Goal: Transaction & Acquisition: Purchase product/service

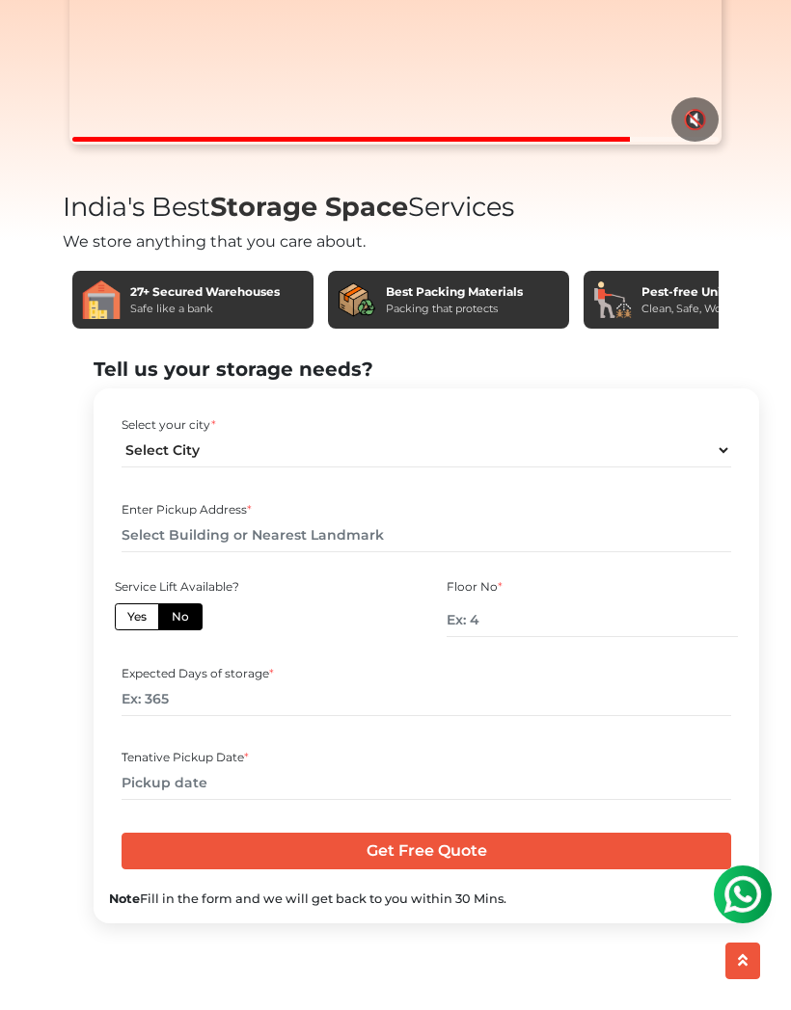
scroll to position [488, 0]
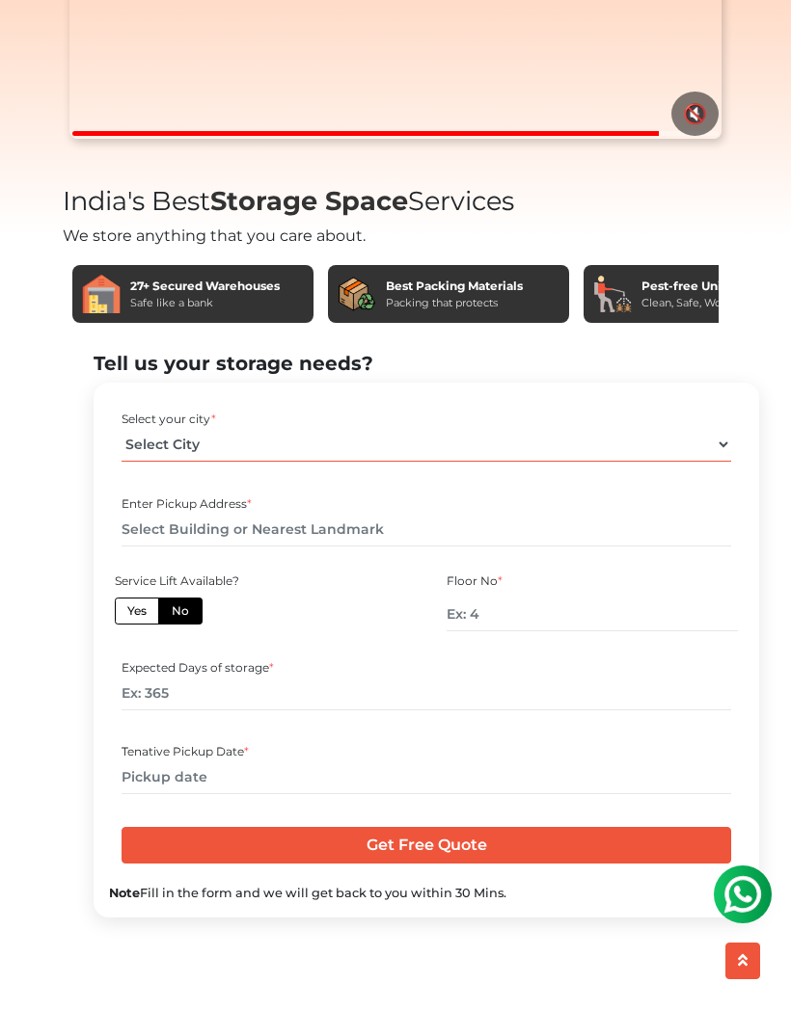
click at [637, 462] on select "Select City Bangalore Bengaluru Bhopal Bhubaneswar Chennai Coimbatore Cuttack D…" at bounding box center [425, 445] width 609 height 34
select select "Bengaluru"
click at [386, 547] on input "text" at bounding box center [425, 530] width 609 height 34
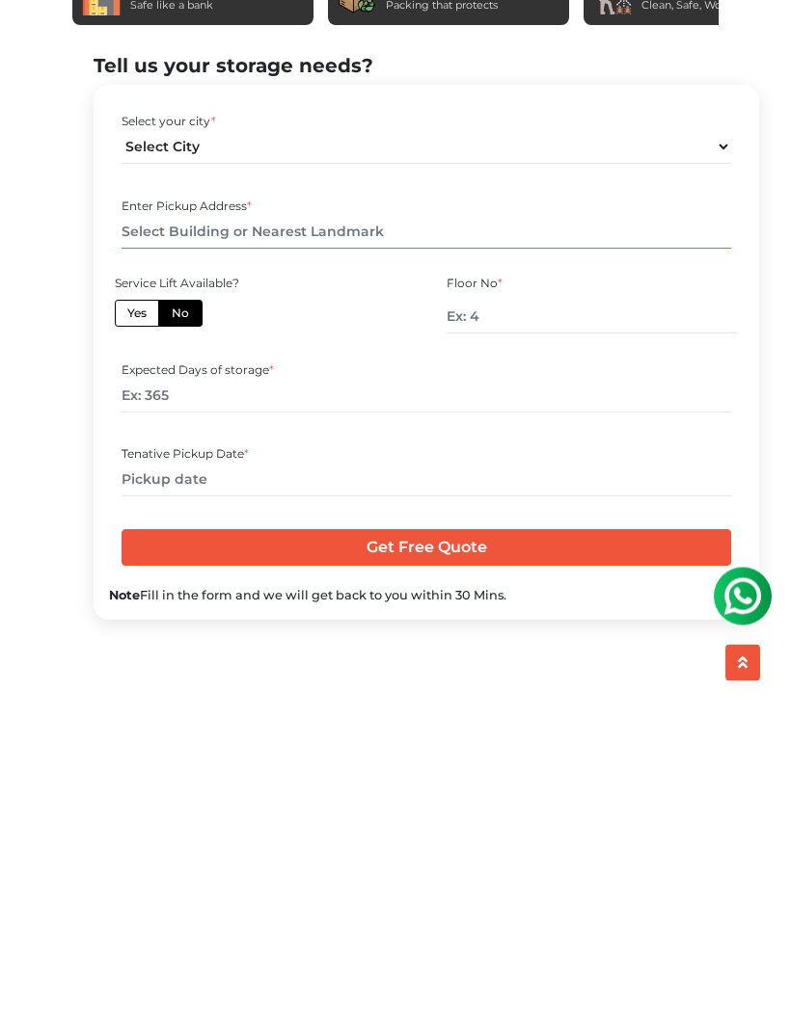
scroll to position [782, 0]
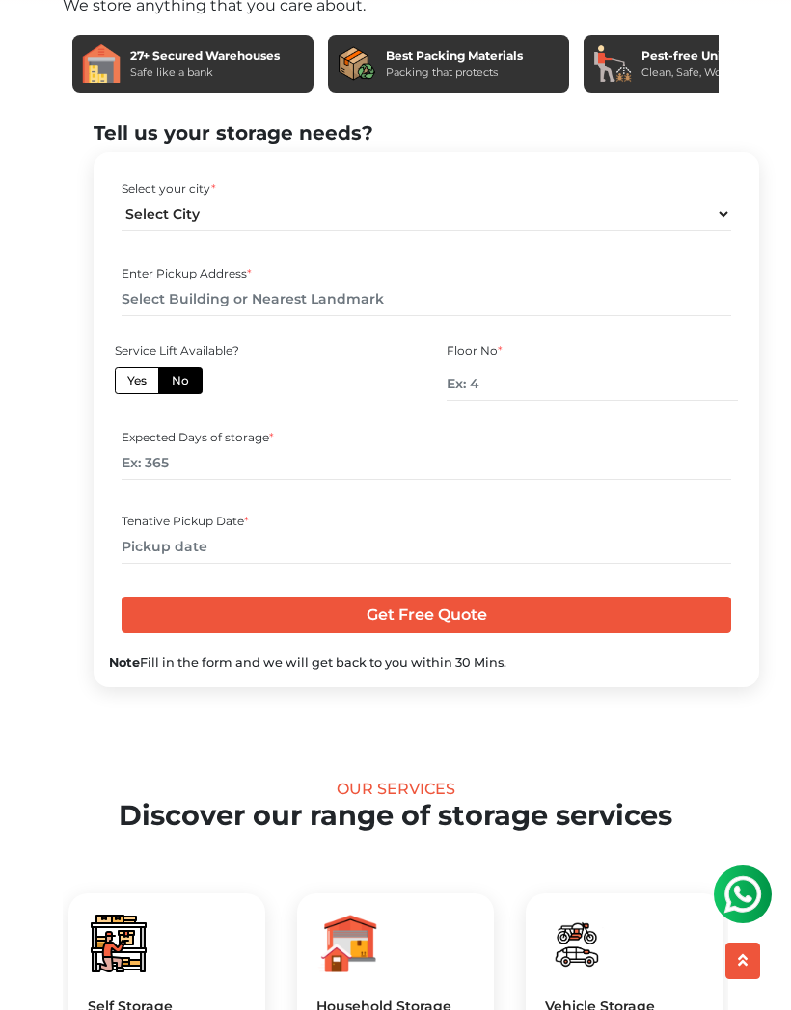
scroll to position [715, 0]
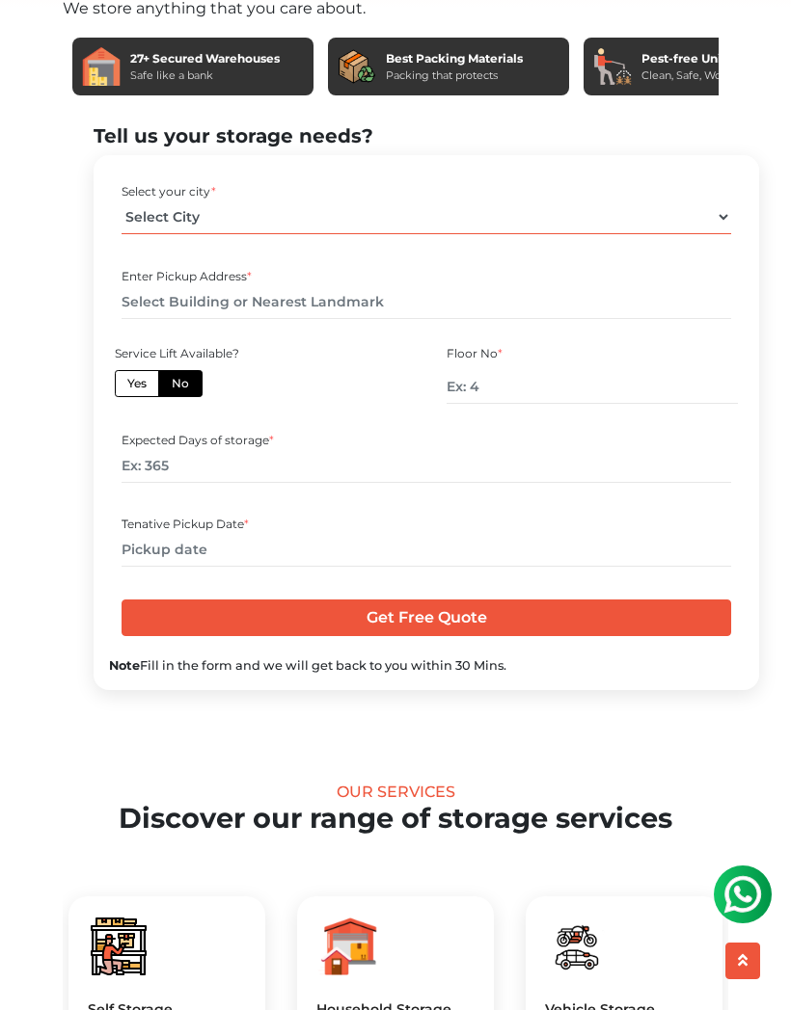
click at [666, 234] on select "Select City [GEOGRAPHIC_DATA] [GEOGRAPHIC_DATA] [GEOGRAPHIC_DATA] [GEOGRAPHIC_D…" at bounding box center [425, 218] width 609 height 34
select select "[GEOGRAPHIC_DATA]"
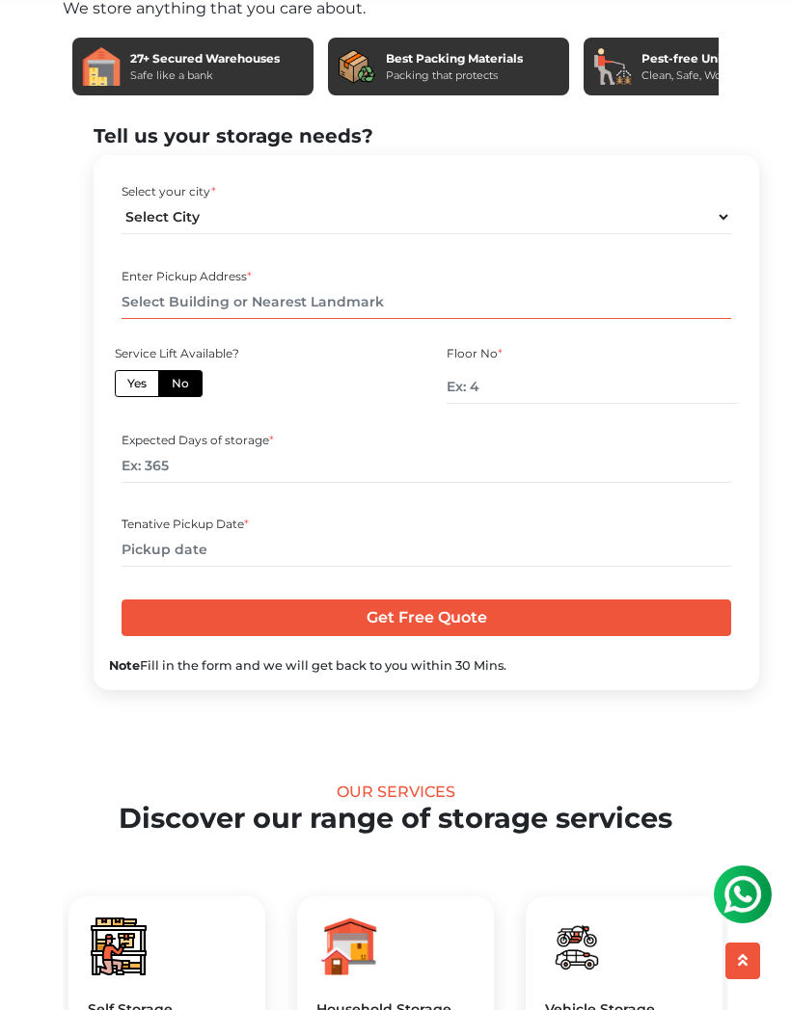
click at [491, 319] on input "text" at bounding box center [425, 302] width 609 height 34
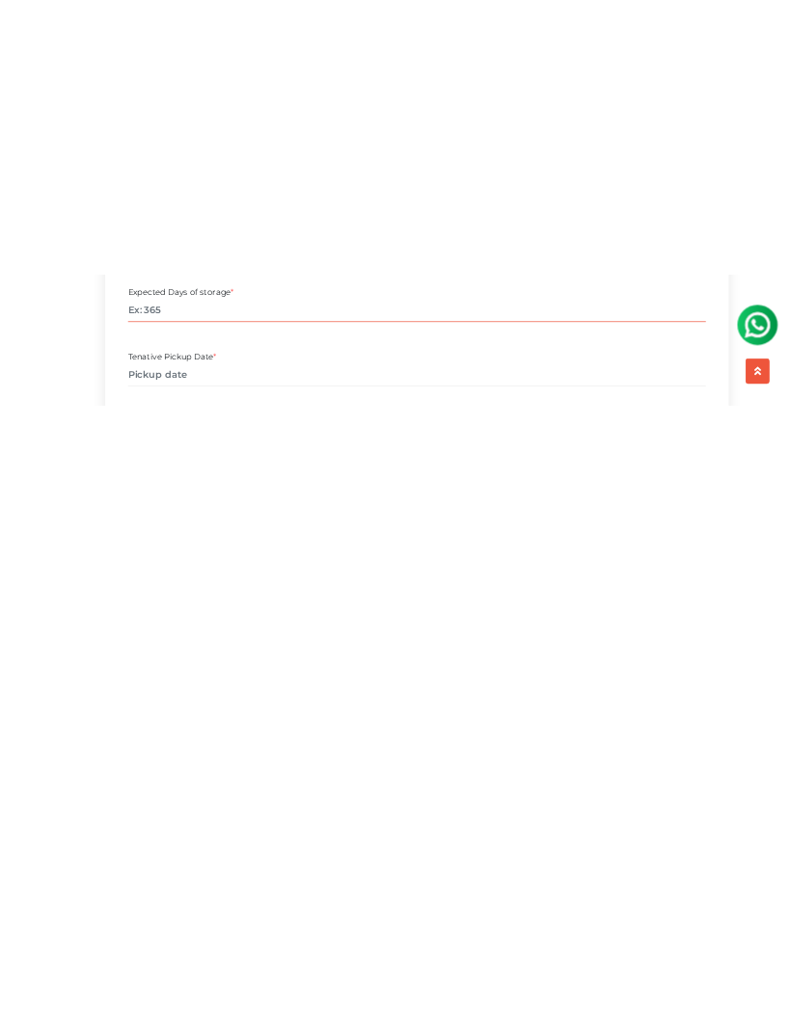
scroll to position [714, 0]
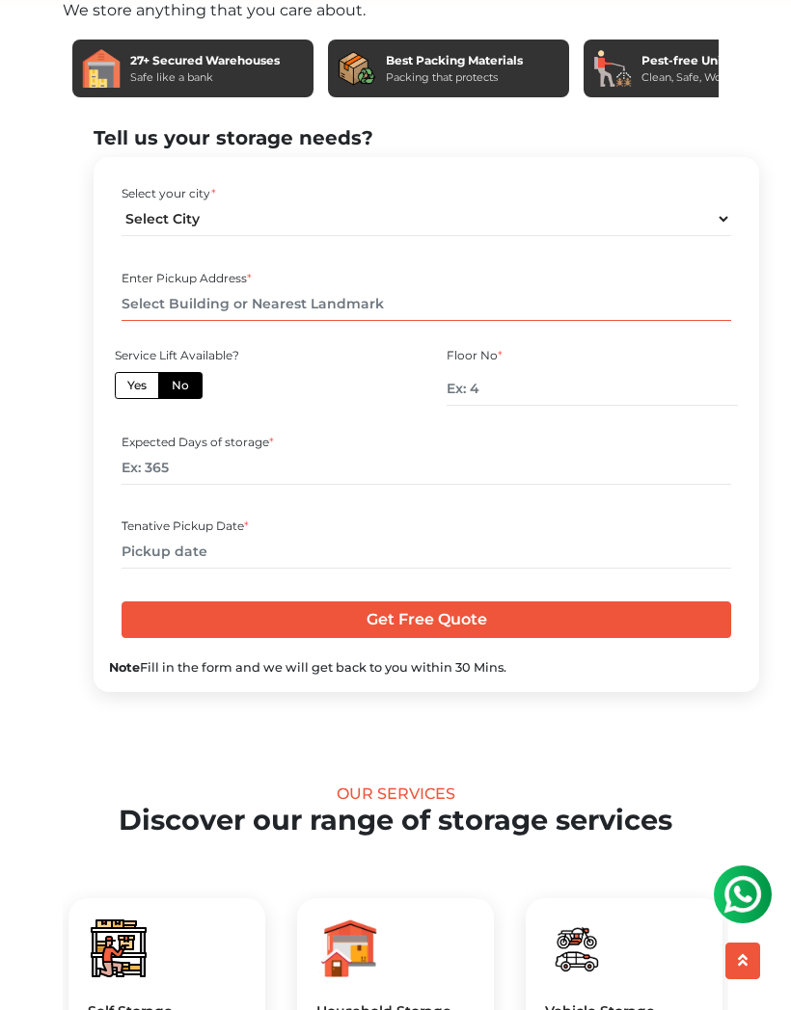
click at [242, 321] on input "text" at bounding box center [425, 304] width 609 height 34
click at [209, 321] on input "text" at bounding box center [425, 304] width 609 height 34
paste input "2nd floor House No 10 Sree Nilayam 1st Cross Road Opposite Bethel School Kacham…"
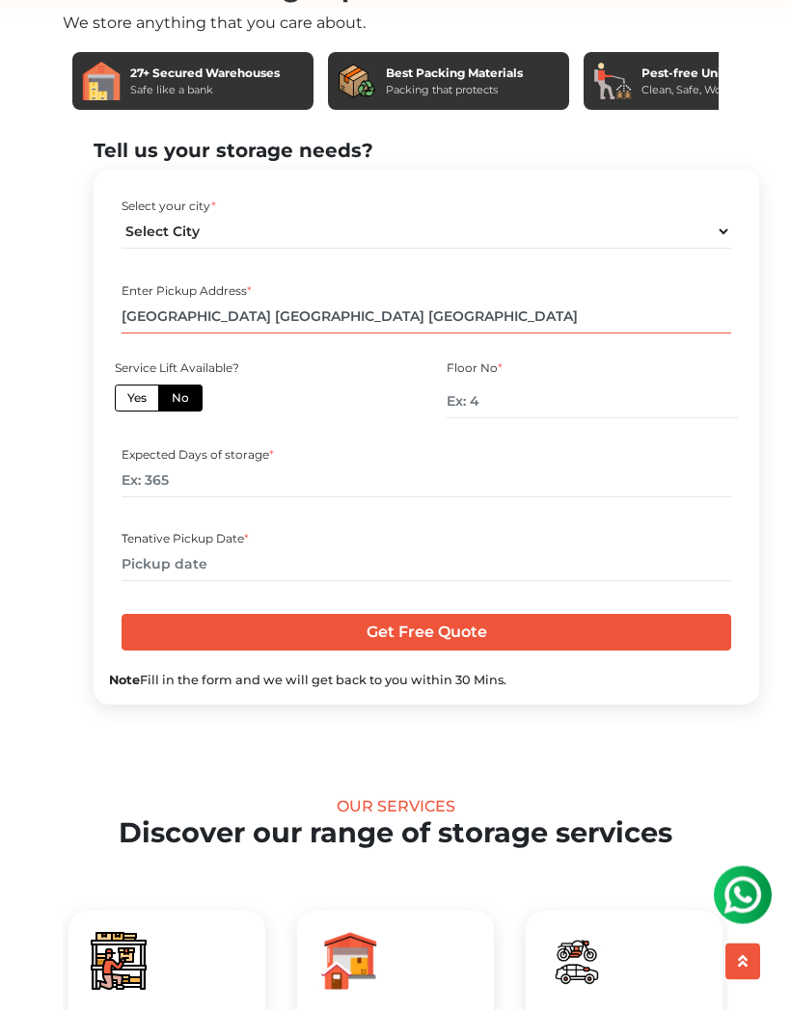
scroll to position [698, 0]
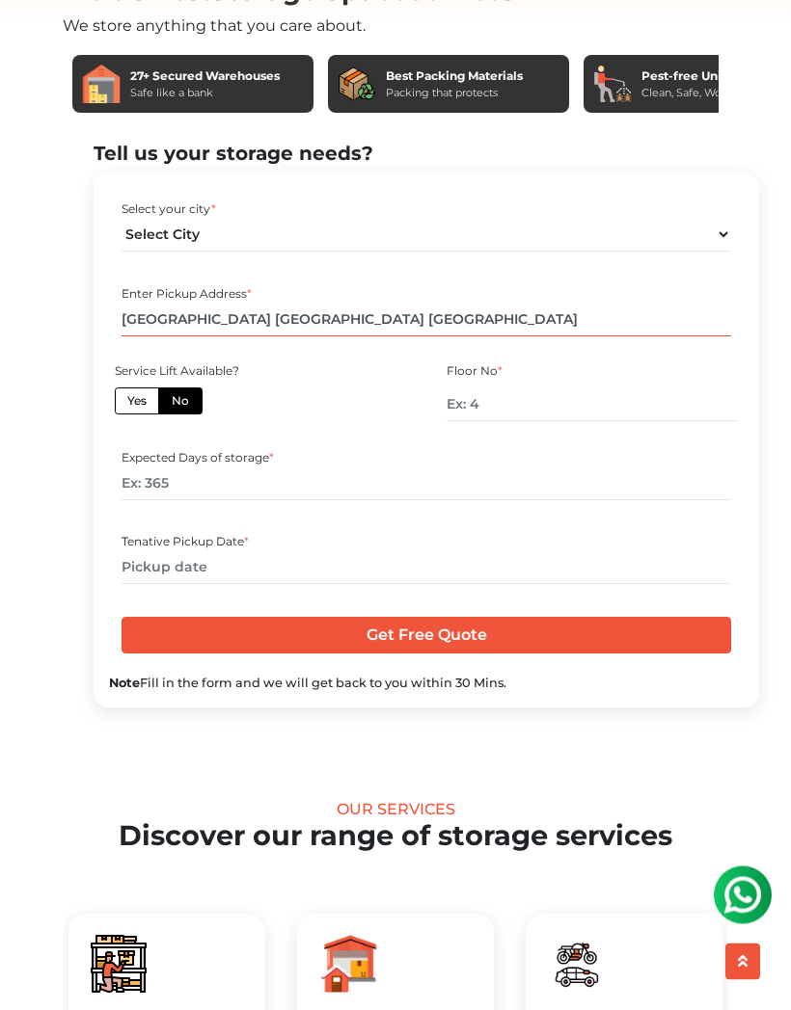
click at [152, 337] on input "2nd floor House No 10 Sree Nilayam 1st Cross Road Opposite Bethel School Kacham…" at bounding box center [425, 320] width 609 height 34
click at [289, 337] on input "2nd floor House No 10 Sree Nilayam 1st Cross Road Opposite Bethel School Kacham…" at bounding box center [425, 320] width 609 height 34
click at [450, 337] on input "2nd floor House No 10 Sree Nilayam 1st Cross Road Opposite Bethel School Kacham…" at bounding box center [425, 320] width 609 height 34
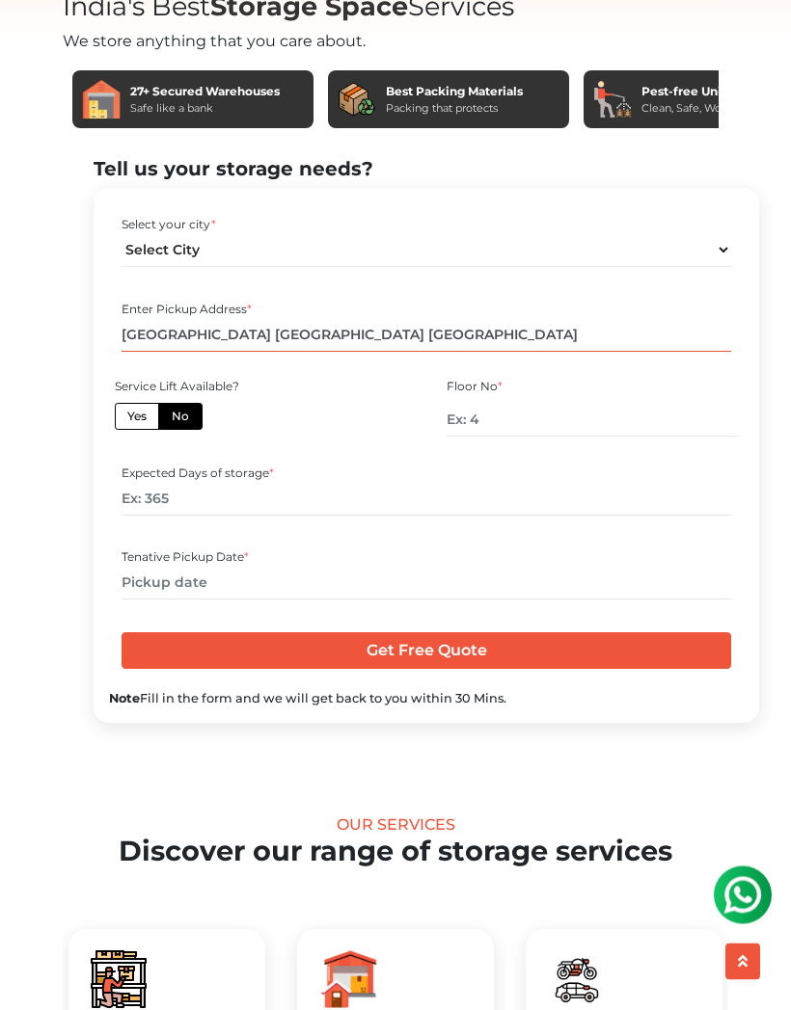
scroll to position [682, 0]
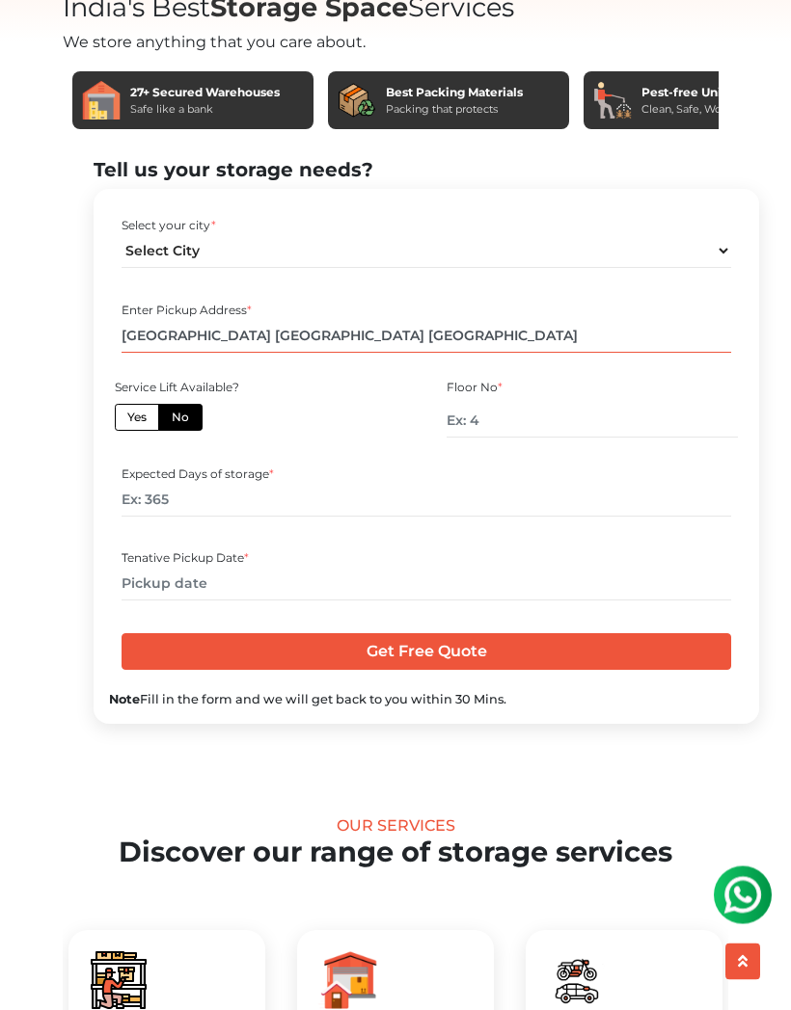
click at [150, 353] on input "2nd floor House No 10 Sree Nilayam 1st Cross Road Opposite Bethel School Kacham…" at bounding box center [425, 336] width 609 height 34
click at [140, 353] on input "2nd floor House No 10 Sree Nilayam 1st Cross Road Opposite Bethel School Kacham…" at bounding box center [425, 336] width 609 height 34
click at [139, 353] on input "2nd floor House No 10 Sree Nilayam 1st Cross Road Opposite Bethel School Kacham…" at bounding box center [425, 336] width 609 height 34
click at [126, 353] on input "2nd floor House No 10 Sree Nilayam 1st Cross Road Opposite Bethel School Kacham…" at bounding box center [425, 336] width 609 height 34
click at [390, 353] on input "2nd floor House No 10 Sree Nilayam 1st Cross Road Opposite Bethel School Kacham…" at bounding box center [425, 336] width 609 height 34
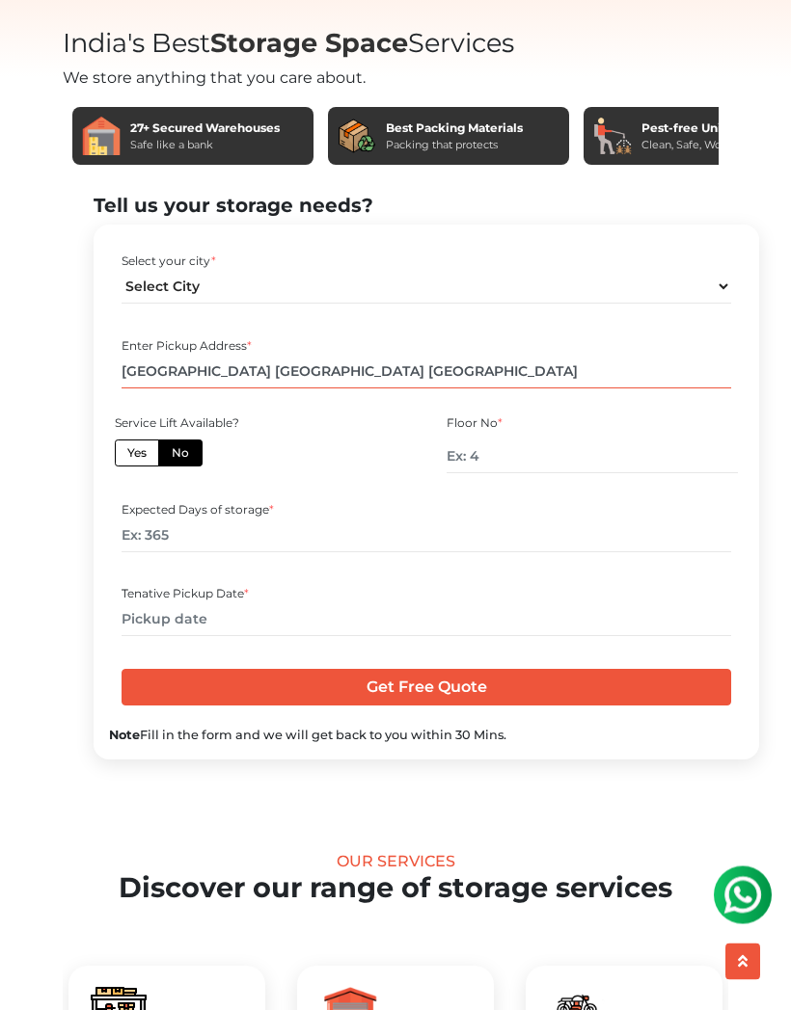
scroll to position [637, 0]
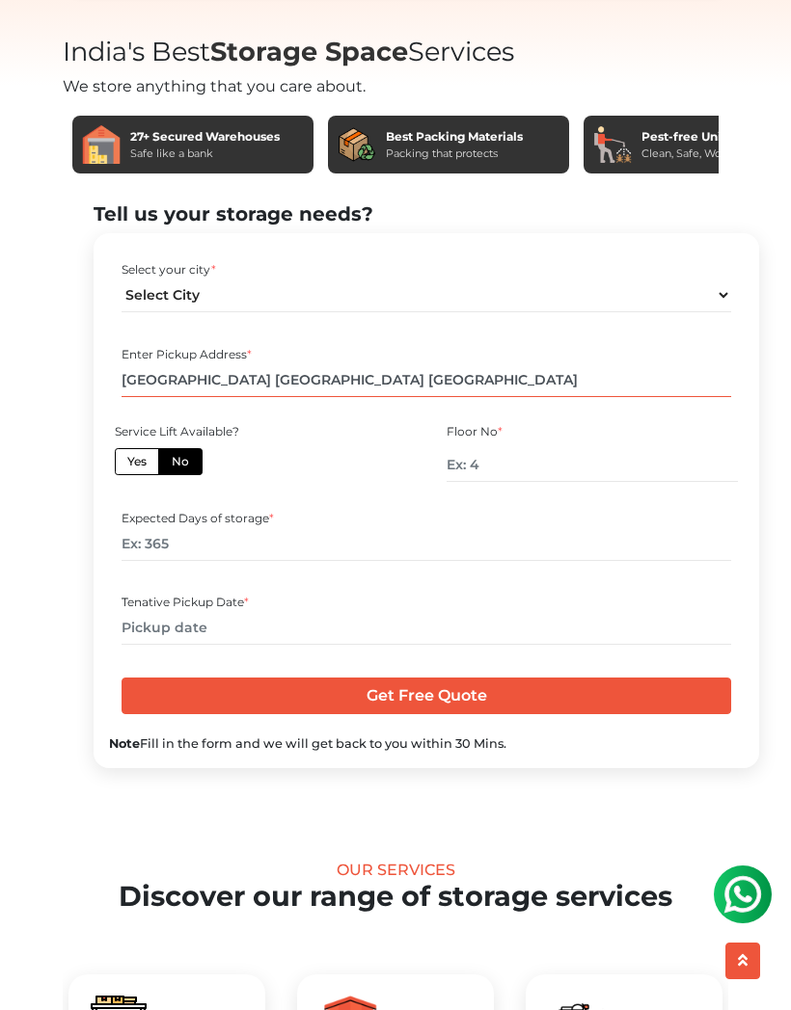
click at [128, 397] on input "2nd floor House No 10 Sree Nilayam 1st Cross Road Opposite Bethel School Kacham…" at bounding box center [425, 381] width 609 height 34
click at [268, 397] on input "2nd floor House No 10 Sree Nilayam 1st Cross Road Opposite Bethel School Kacham…" at bounding box center [425, 381] width 609 height 34
click at [271, 397] on input "2nd floor House No 10 Sree Nilayam 1st Cross Road Opposite Bethel School Kacham…" at bounding box center [425, 381] width 609 height 34
click at [181, 397] on input "2nd floor House No 10 Sree Nilayam 1st Cross Road Opposite Bethel School Kacham…" at bounding box center [425, 381] width 609 height 34
click at [279, 397] on input "2nd floor, House No 10 Sree Nilayam, 1st Cross Road Opposite Bethel School Kach…" at bounding box center [425, 381] width 609 height 34
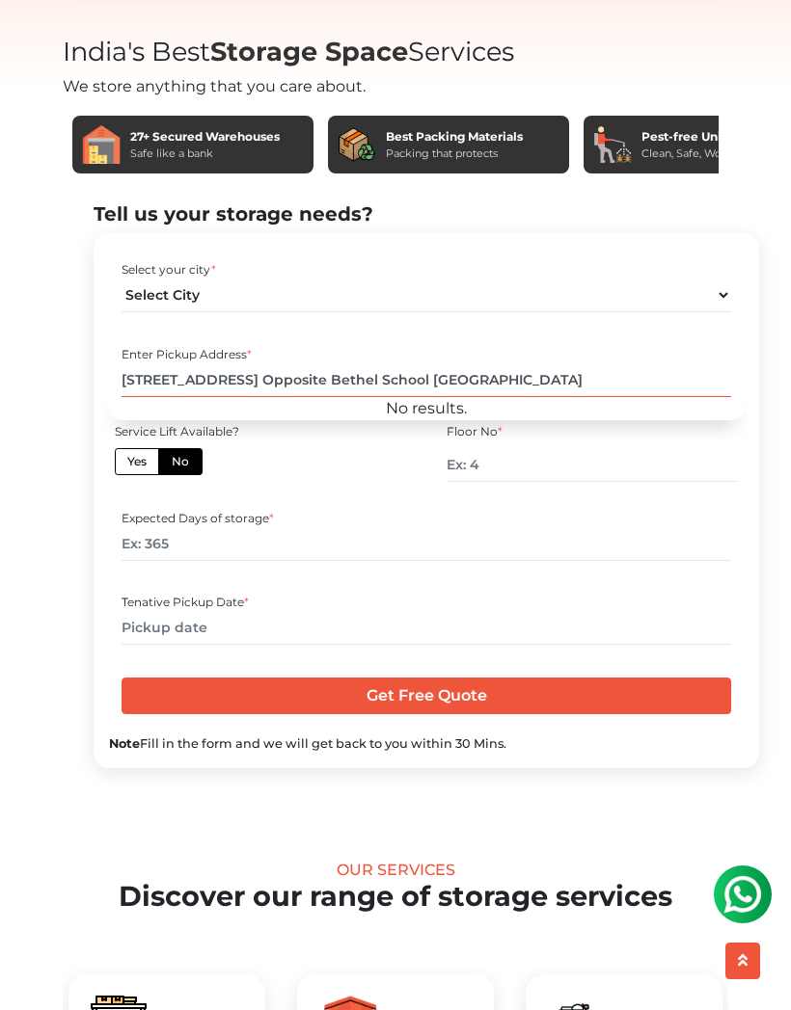
click at [478, 397] on input "2nd floor, House No 10, Sree Nilayam, 1st Cross Road Opposite Bethel School Kac…" at bounding box center [425, 381] width 609 height 34
click at [652, 397] on input "2nd floor, House No 10, Sree Nilayam, 1st Cross Road, Opposite Bethel School Ka…" at bounding box center [425, 381] width 609 height 34
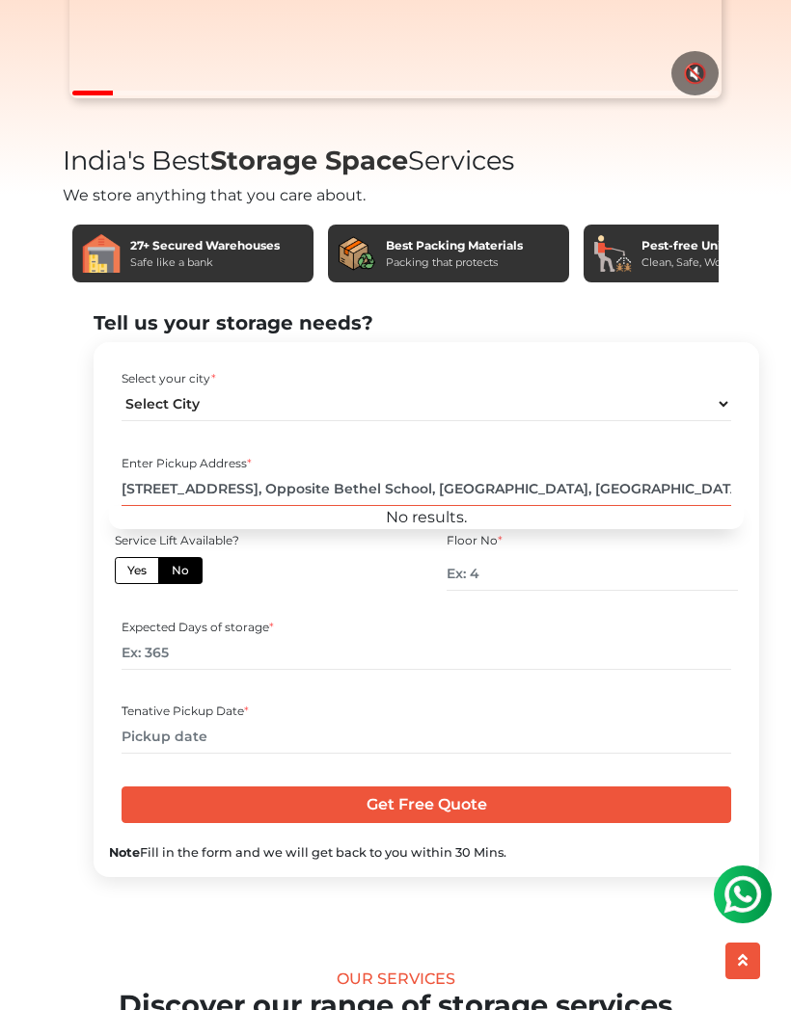
scroll to position [525, 0]
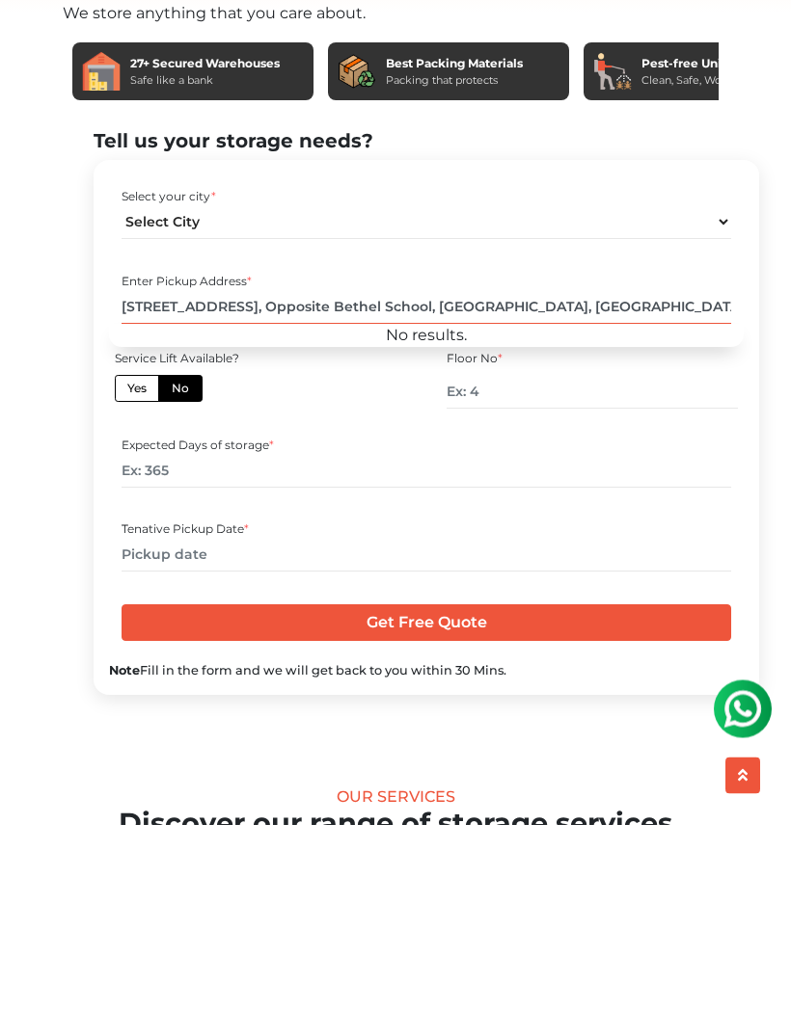
type input "2nd floor, House No 10, Sree Nilayam, 1st Cross Road, Opposite Bethel School, K…"
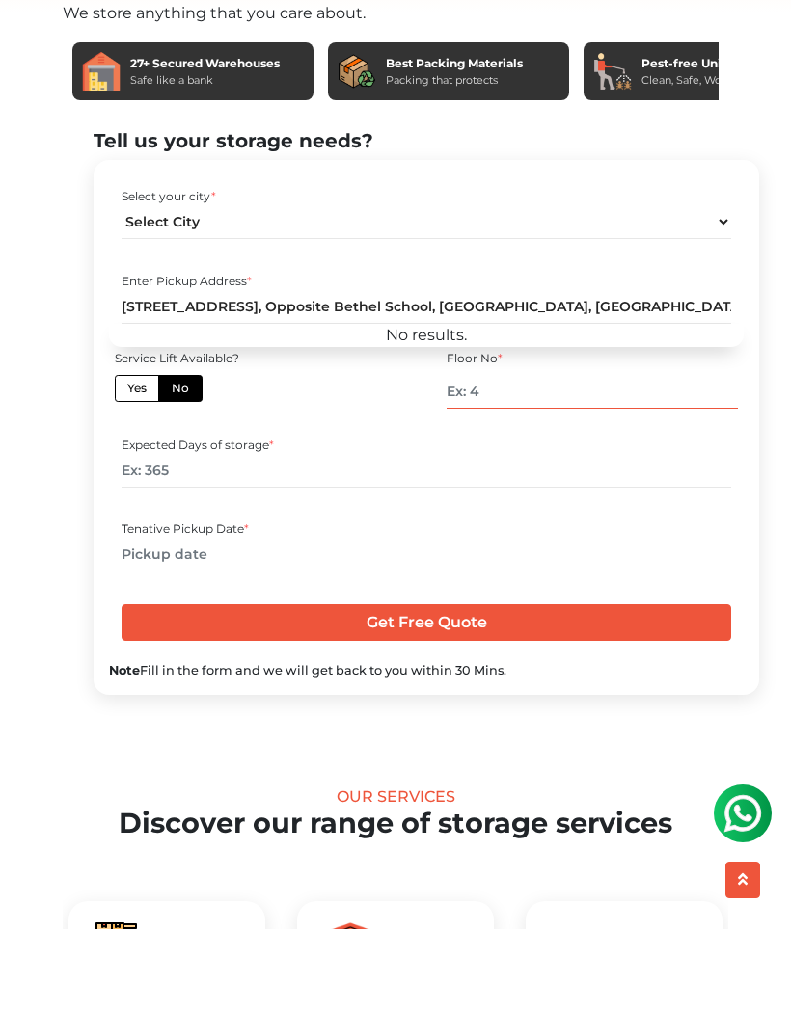
click at [519, 456] on input "number" at bounding box center [591, 473] width 290 height 34
type input "2"
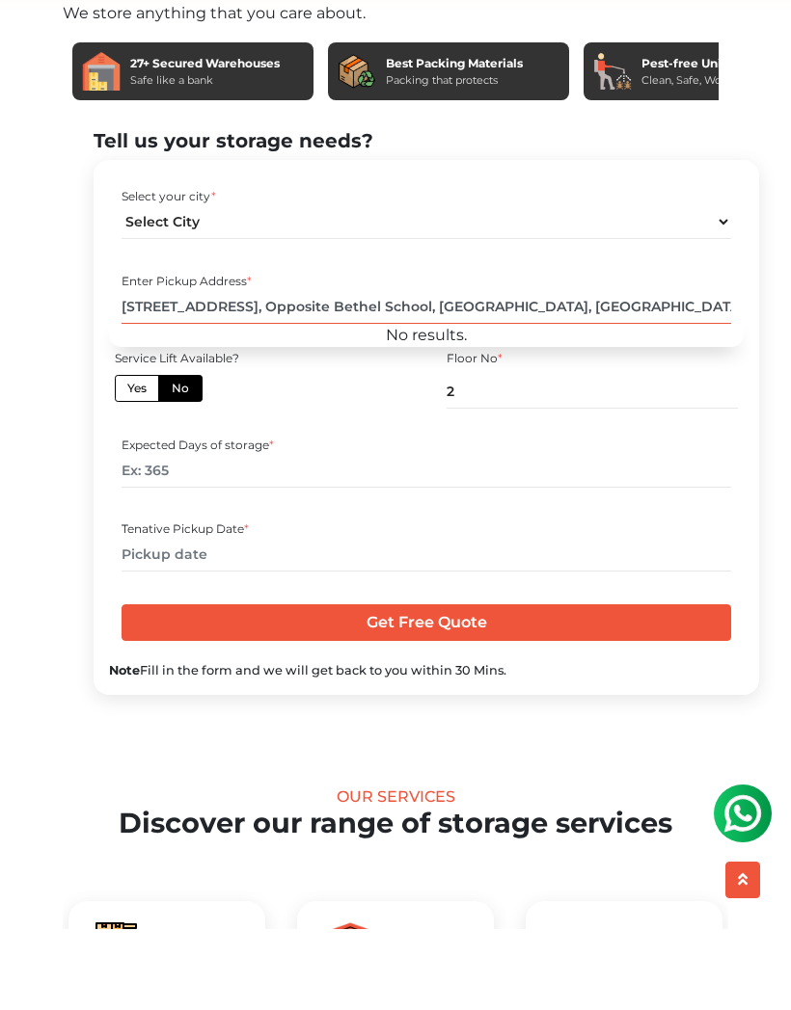
click at [190, 371] on input "2nd floor, House No 10, Sree Nilayam, 1st Cross Road, Opposite Bethel School, K…" at bounding box center [425, 388] width 609 height 34
type input "House No 10, Sree Nilayam, 1st Cross Road, Opposite Bethel School, Kachamaranah…"
click at [503, 371] on input "House No 10, Sree Nilayam, 1st Cross Road, Opposite Bethel School, Kachamaranah…" at bounding box center [425, 388] width 609 height 34
click at [507, 371] on input "House No 10, Sree Nilayam, 1st Cross Road, Opposite Bethel School, Kachamaranah…" at bounding box center [425, 388] width 609 height 34
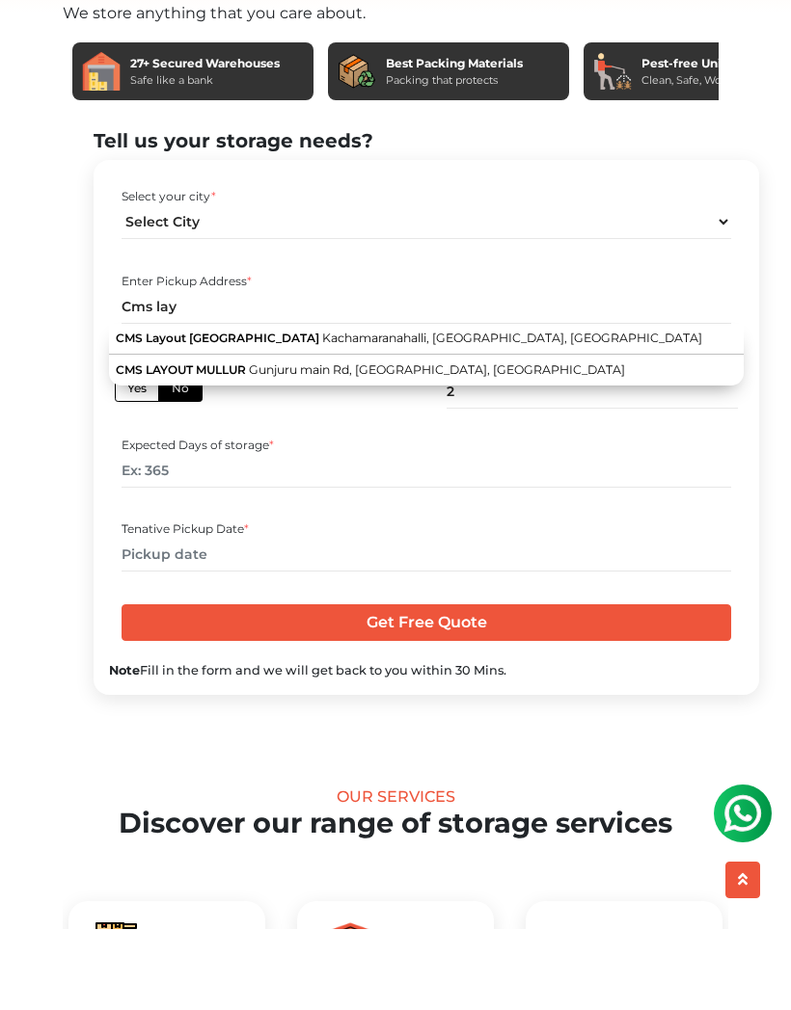
click at [515, 405] on button "CMS Layout Mullur Road Kachamaranahalli, Bengaluru, Karnataka" at bounding box center [426, 421] width 634 height 32
type input "CMS Layout Mullur Road, Kachamaranahalli, Bengaluru, Karnataka"
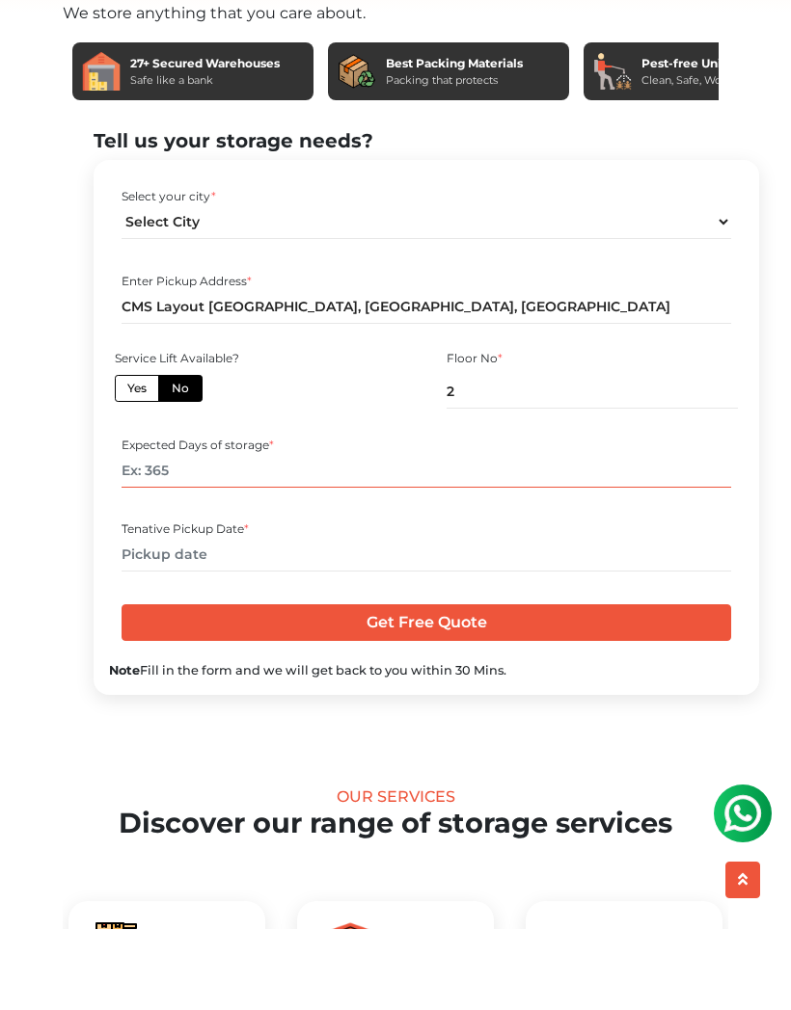
click at [423, 535] on input "number" at bounding box center [425, 552] width 609 height 34
type input "1"
type input "365"
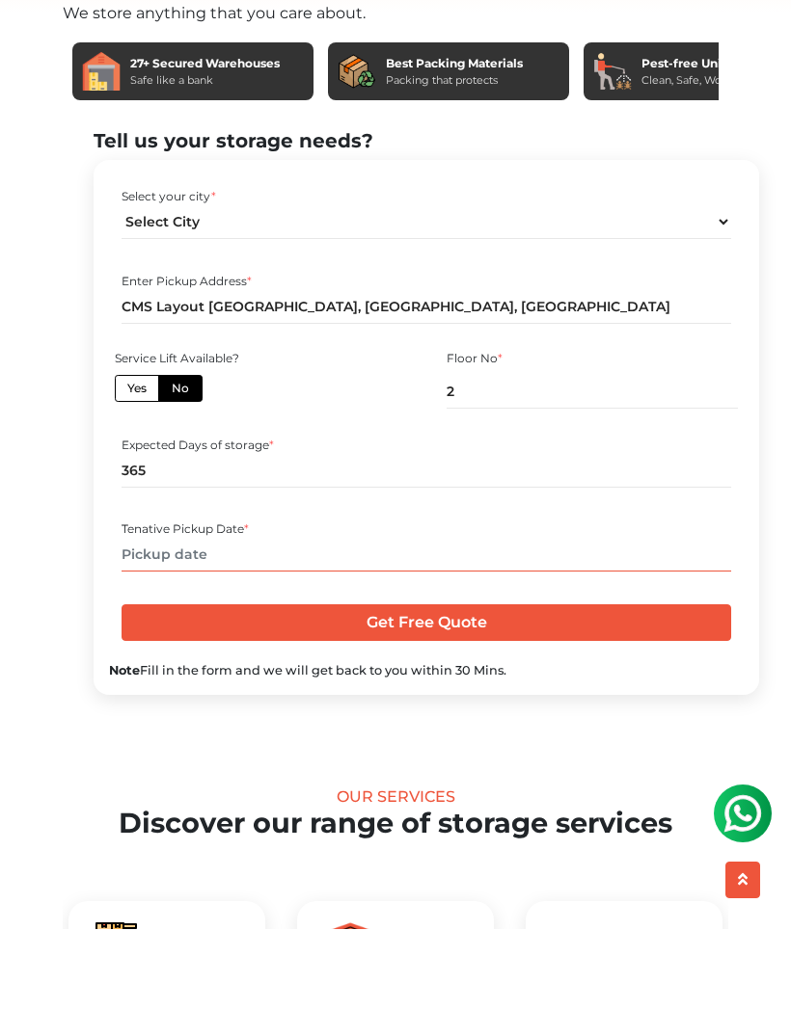
click at [418, 619] on input "text" at bounding box center [425, 636] width 609 height 34
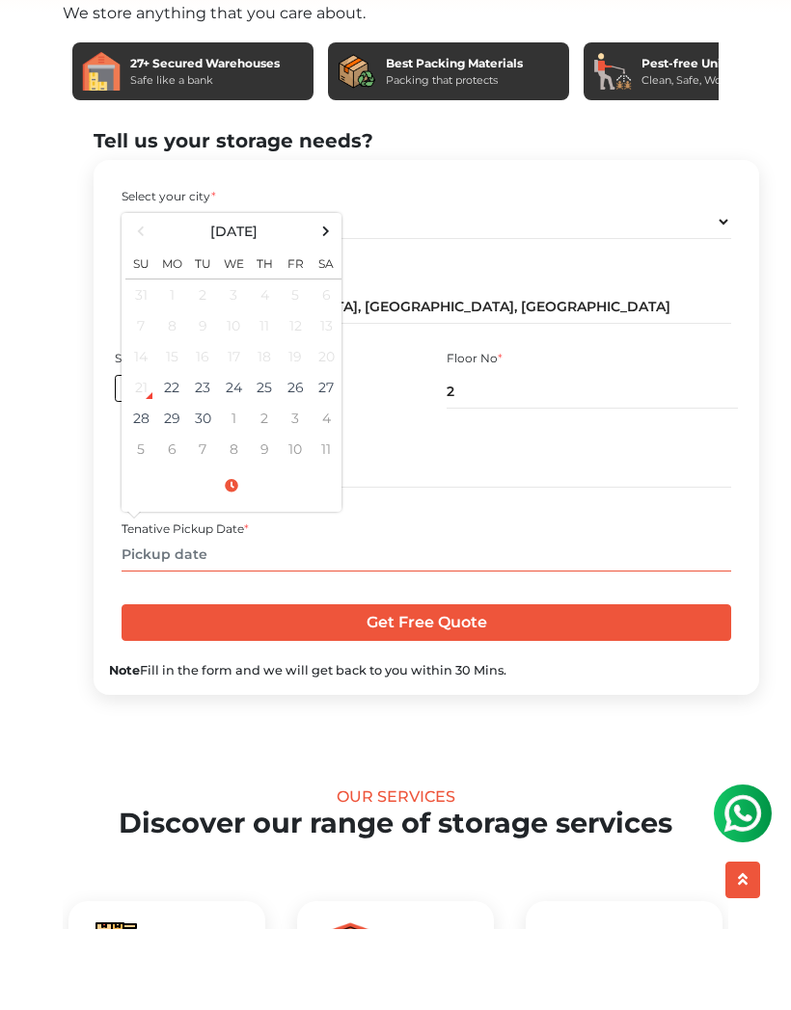
click at [146, 484] on td "28" at bounding box center [140, 499] width 31 height 31
type input "09/28/2025 12:00 AM"
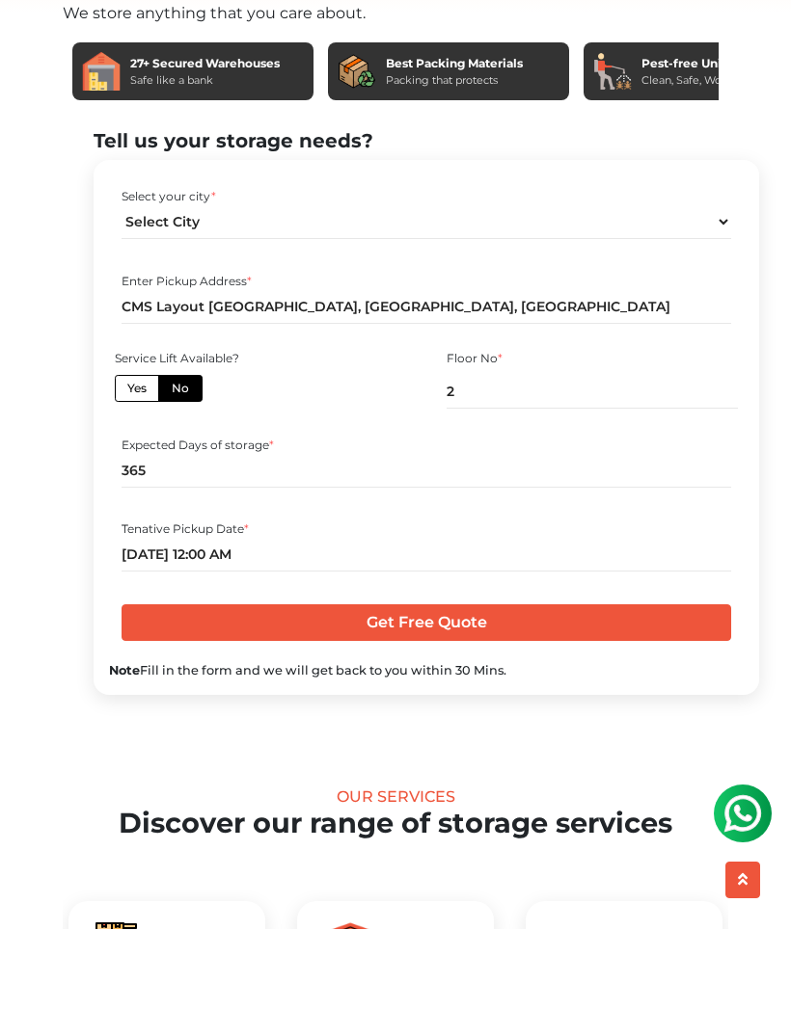
click at [443, 686] on input "Get Free Quote" at bounding box center [425, 704] width 609 height 37
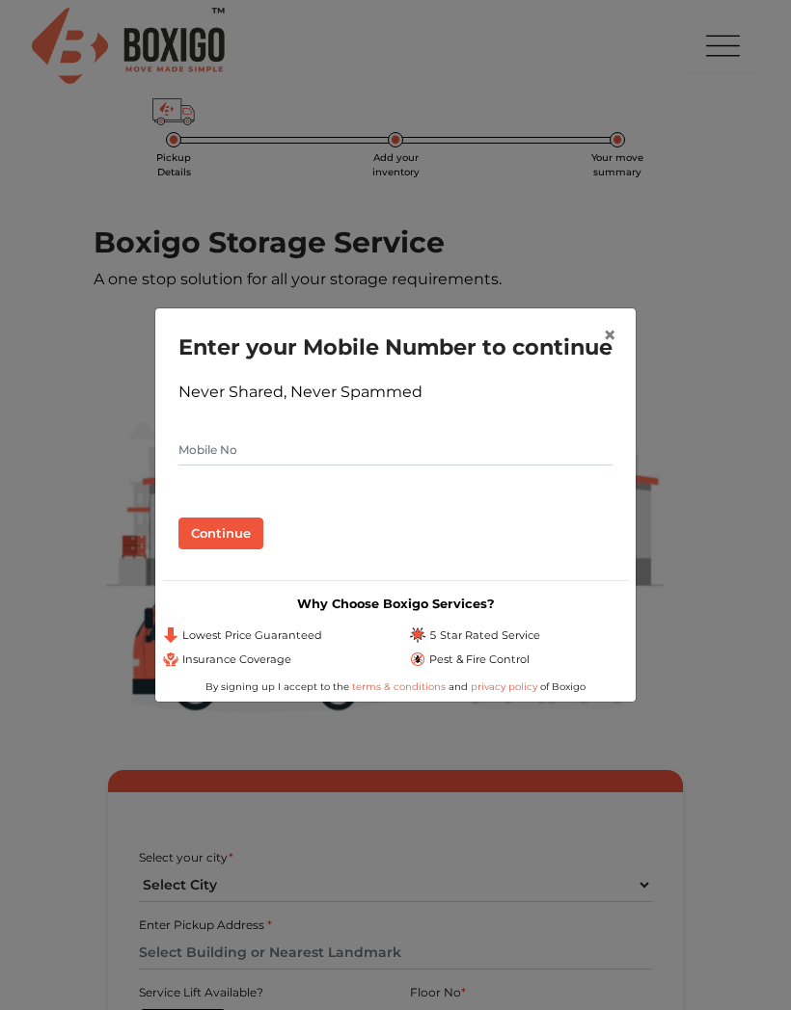
click at [391, 466] on input "text" at bounding box center [395, 450] width 434 height 31
type input "7978052788"
click at [219, 551] on button "Continue" at bounding box center [220, 534] width 85 height 33
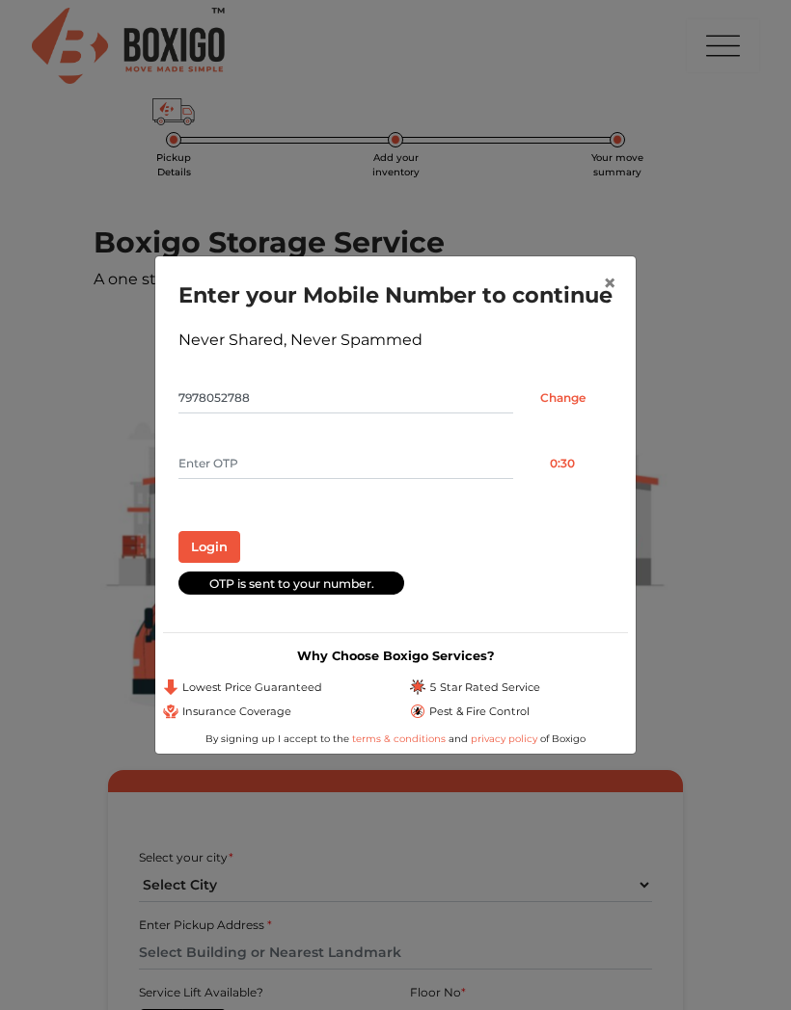
click at [340, 479] on input "text" at bounding box center [345, 463] width 335 height 31
type input "2643"
click at [217, 557] on button "Login" at bounding box center [209, 547] width 62 height 33
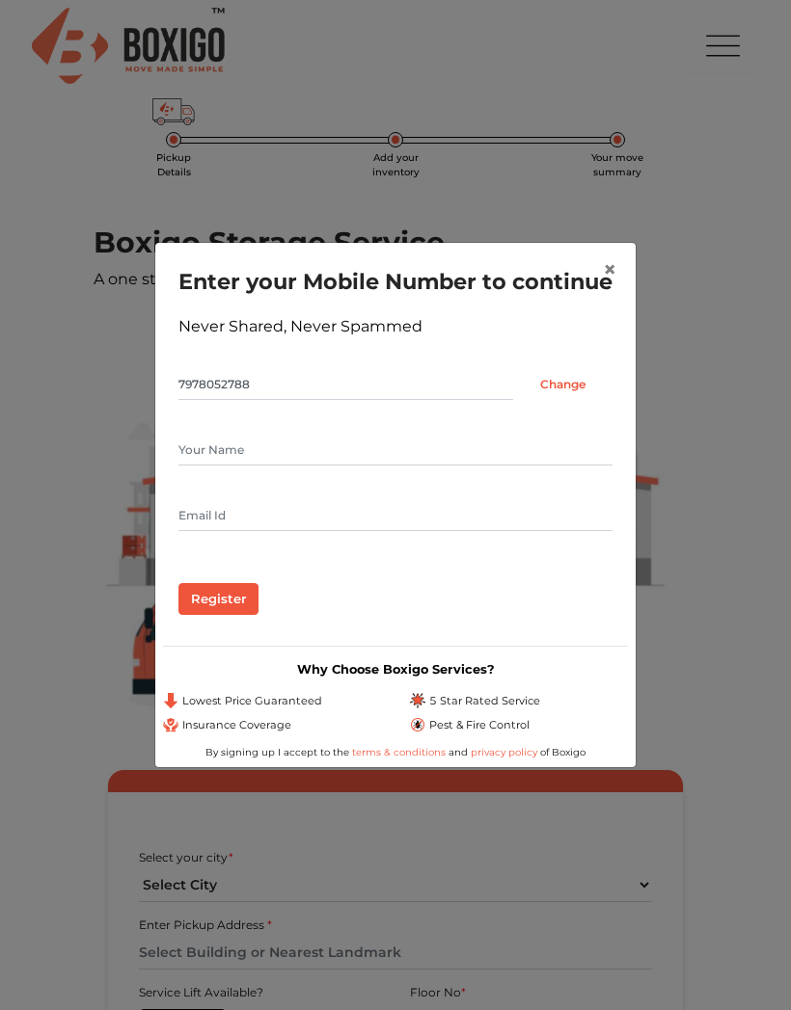
click at [391, 466] on input "text" at bounding box center [395, 450] width 434 height 31
type input "Saroj Kumar Swain"
type input "sarojswain680@gmail.com"
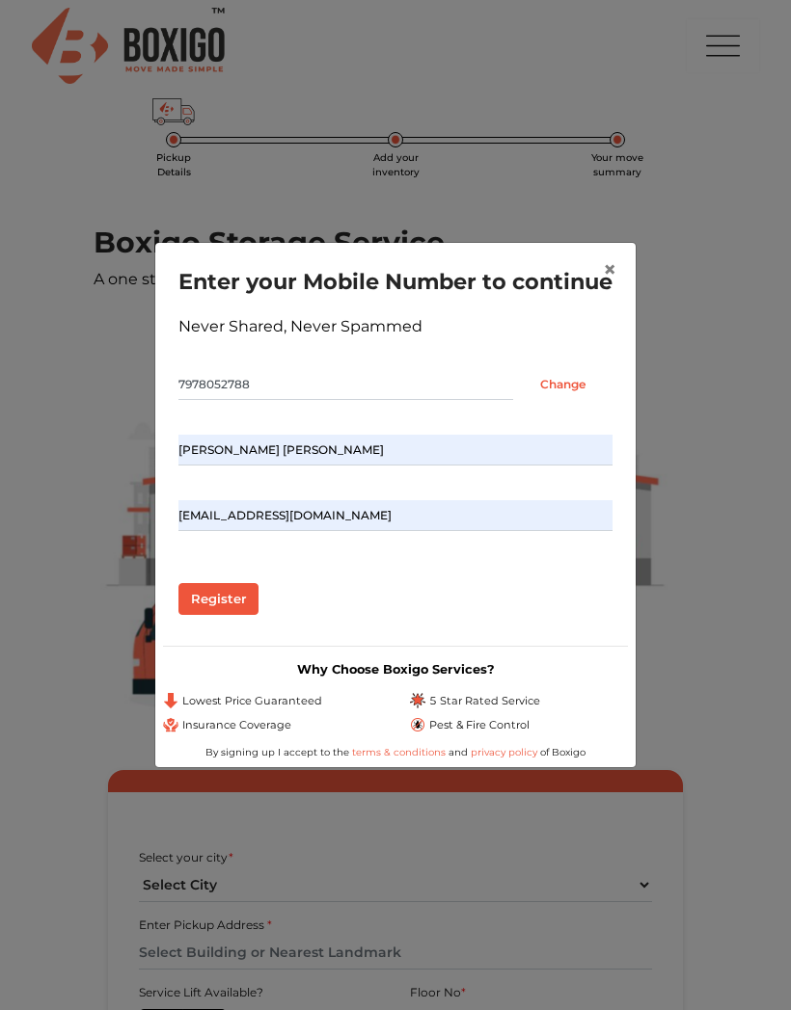
click at [236, 615] on input "Register" at bounding box center [218, 599] width 80 height 33
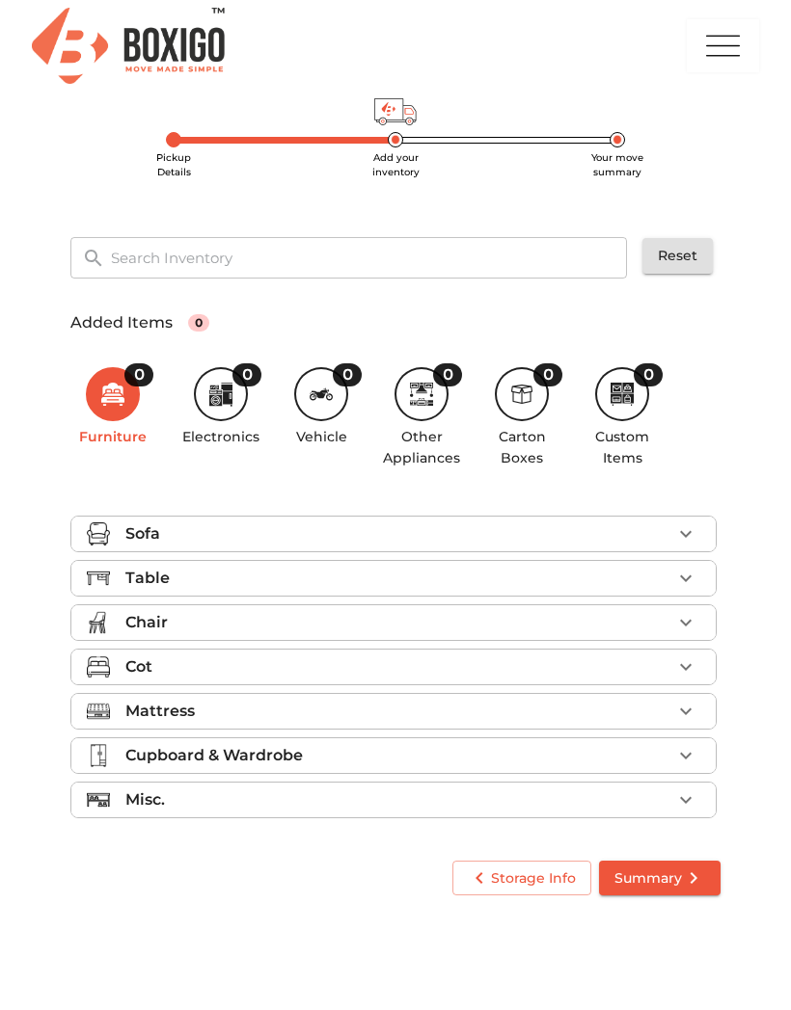
click at [696, 533] on icon "button" at bounding box center [685, 534] width 23 height 23
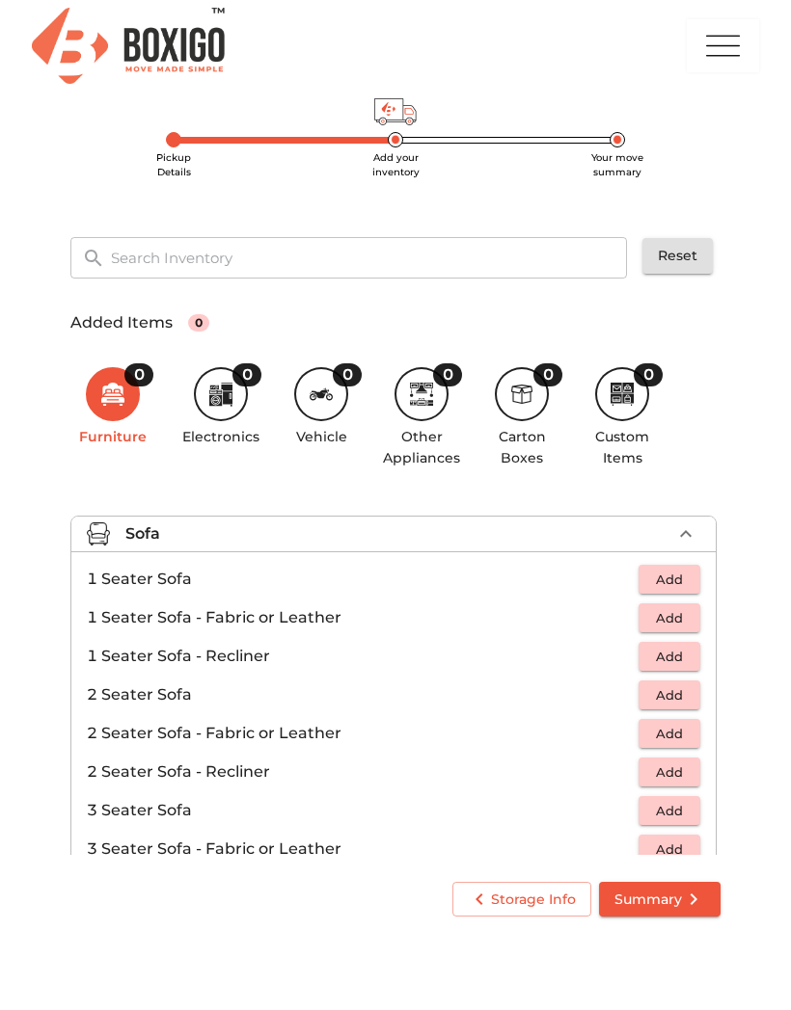
click at [696, 529] on icon "button" at bounding box center [685, 534] width 23 height 23
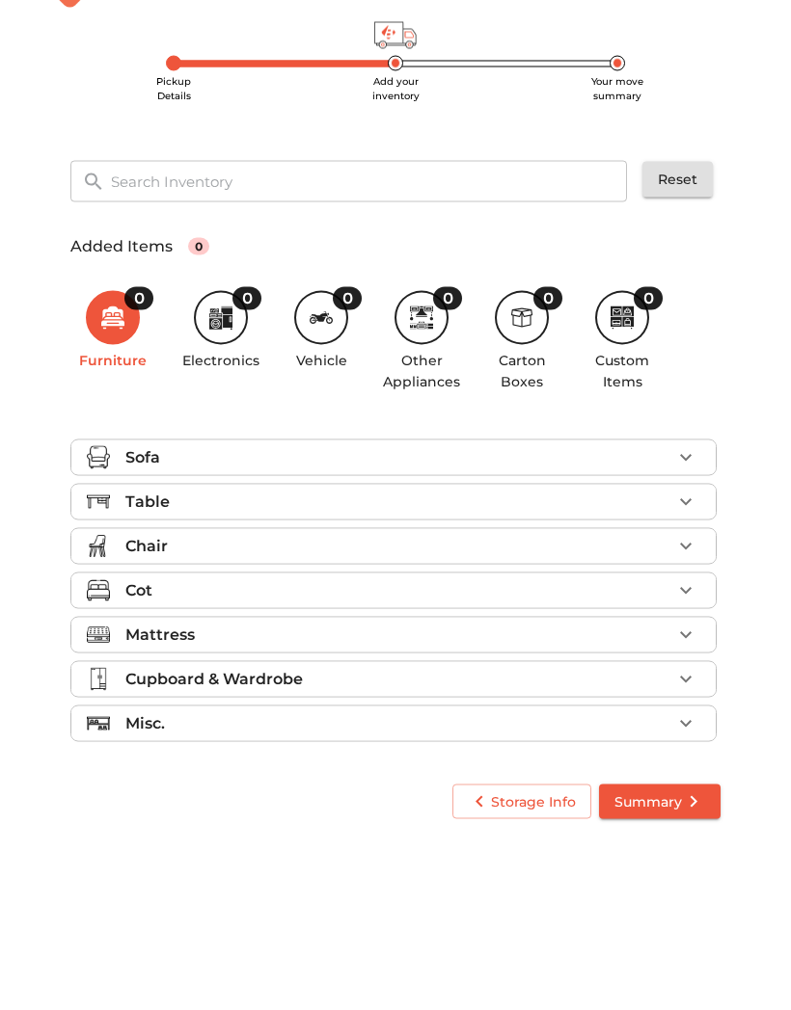
click at [689, 567] on icon "button" at bounding box center [685, 578] width 23 height 23
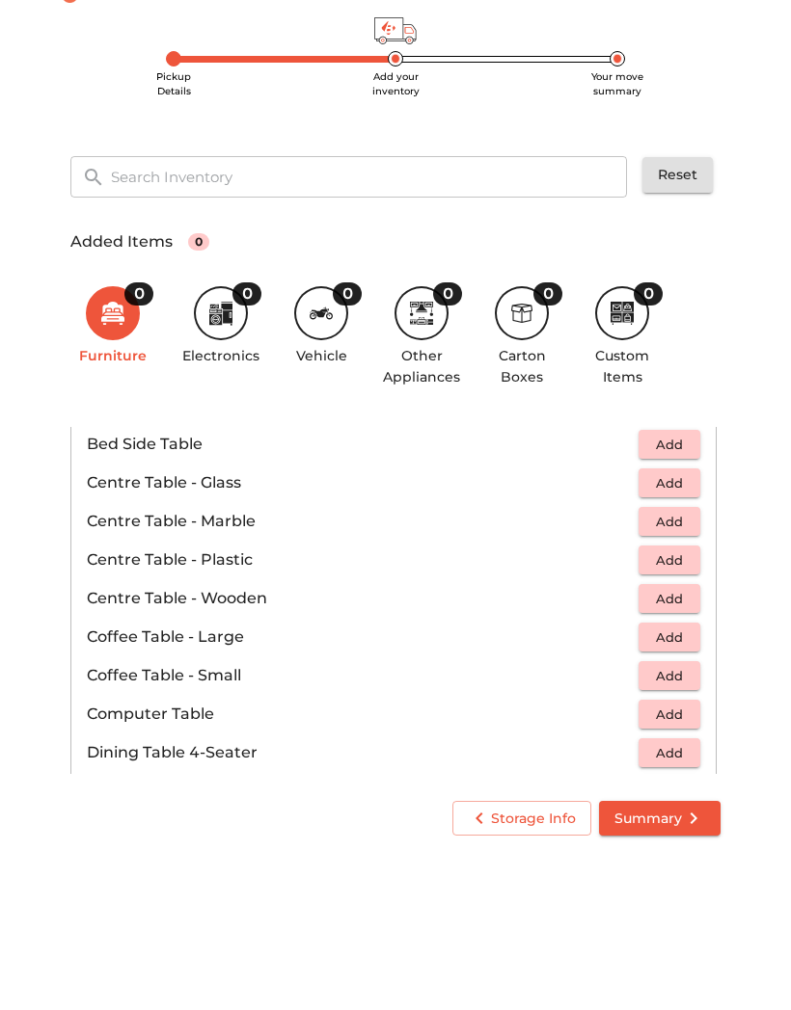
scroll to position [100, 0]
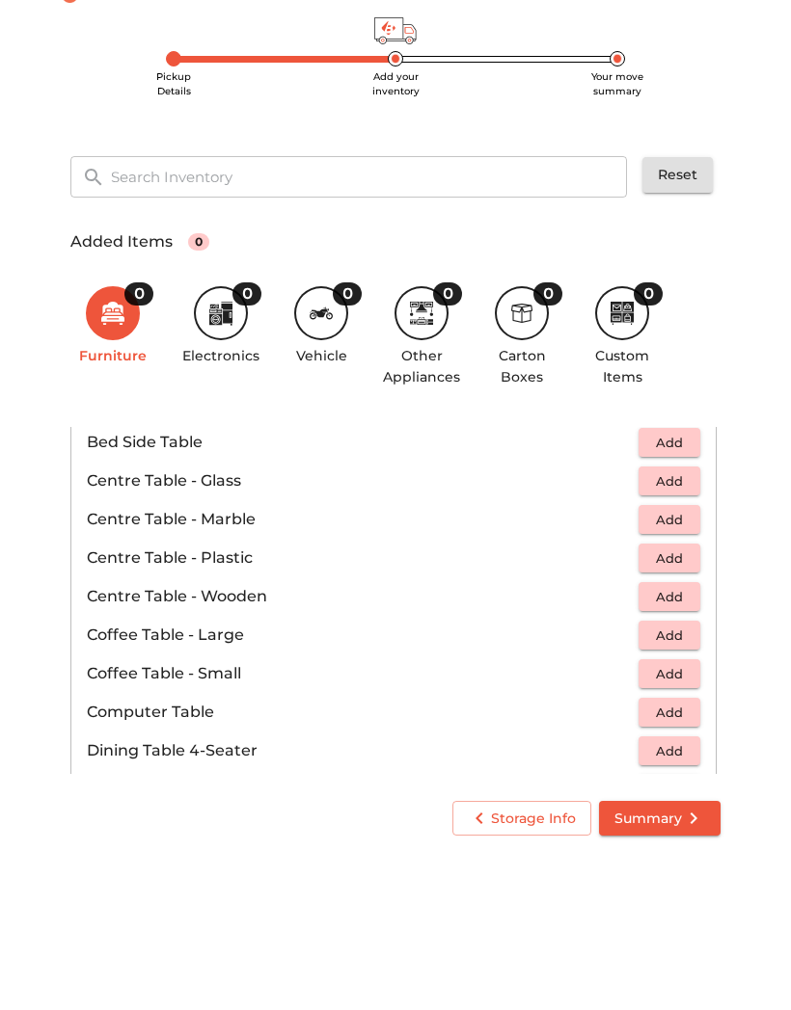
click at [682, 783] on span "Add" at bounding box center [669, 794] width 42 height 22
click at [684, 782] on icon "button" at bounding box center [685, 793] width 23 height 23
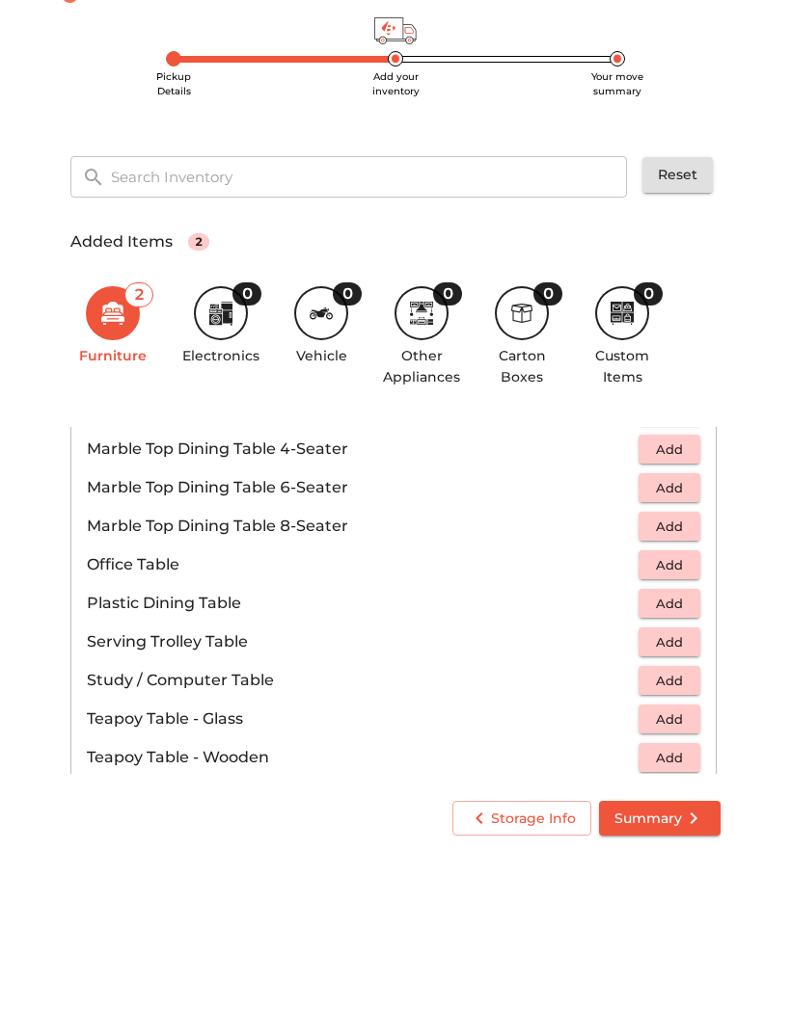
scroll to position [908, 0]
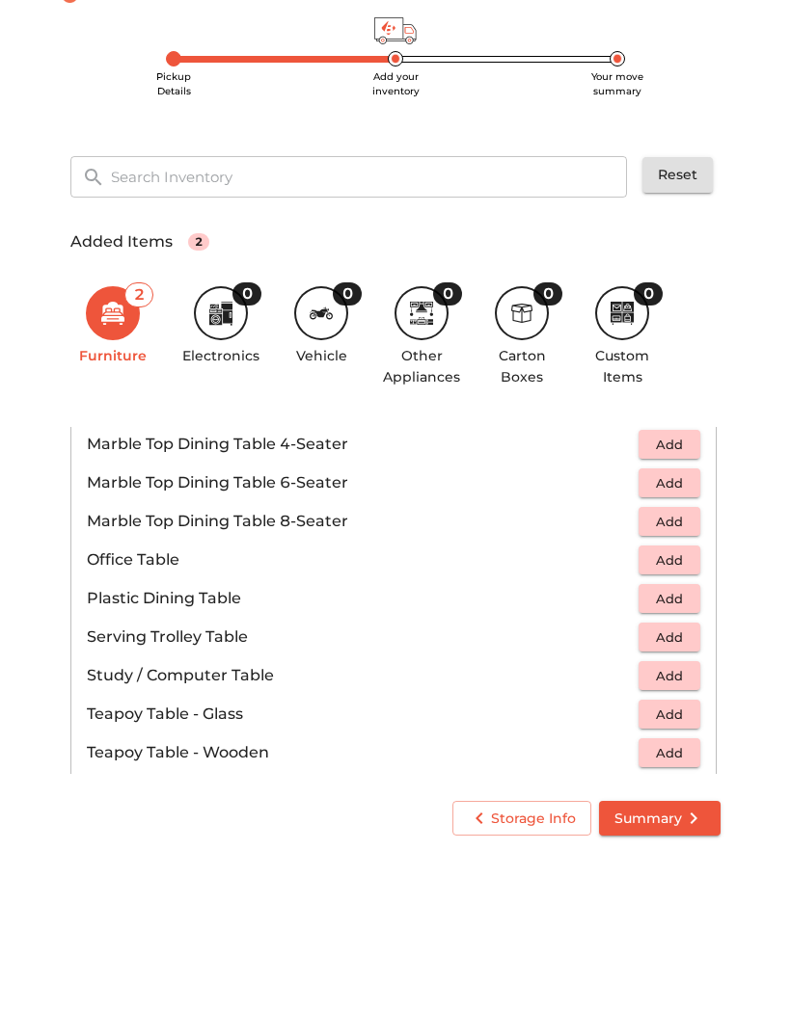
click at [689, 631] on span "Add" at bounding box center [669, 642] width 42 height 22
click at [622, 633] on icon "button" at bounding box center [626, 641] width 13 height 17
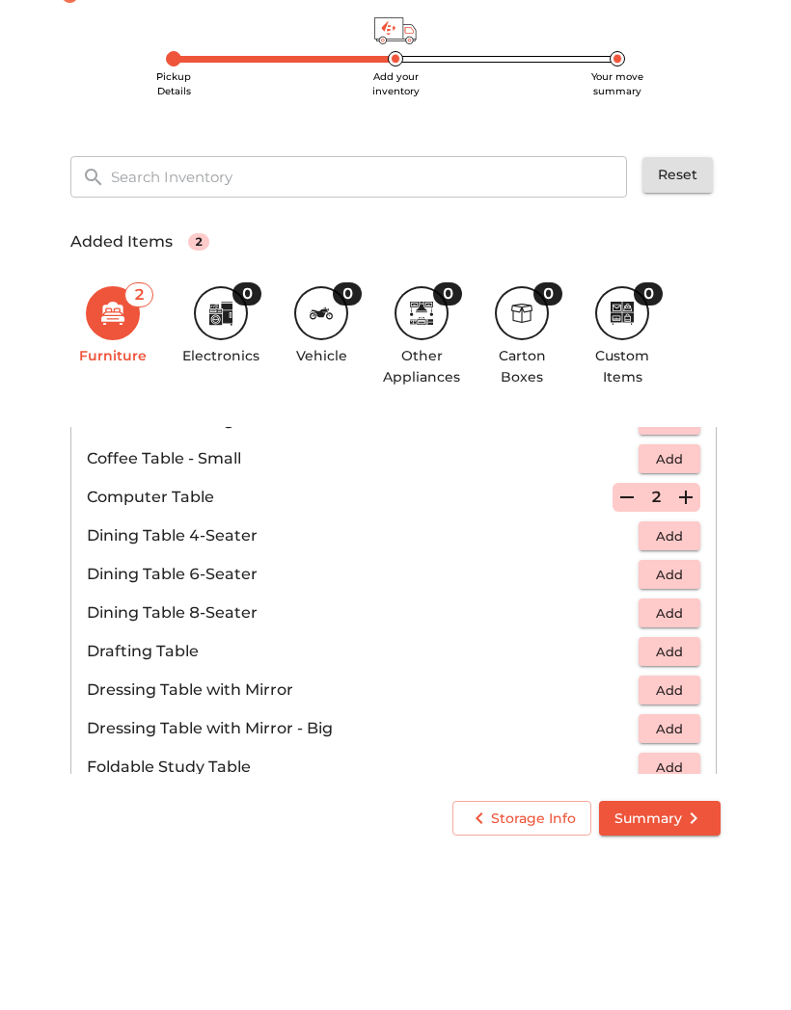
scroll to position [299, 0]
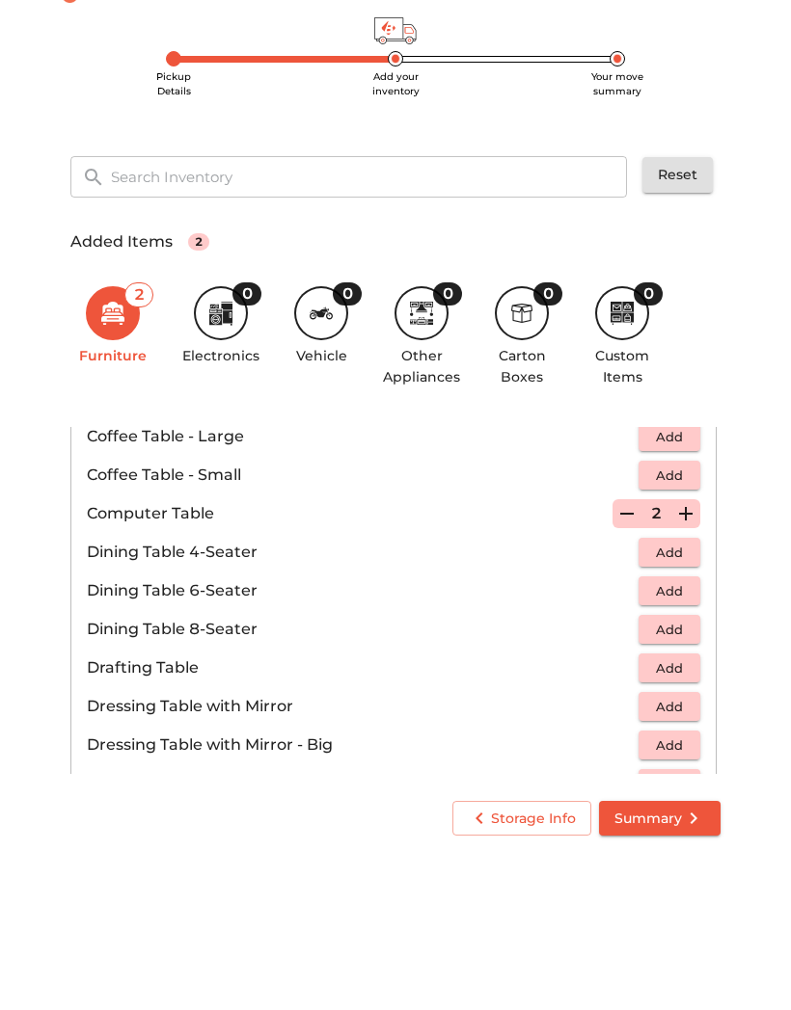
click at [37, 596] on main "Pickup Details Add your inventory Your move summary ​ Reset Added Items 2 2 Fur…" at bounding box center [395, 529] width 791 height 813
click at [734, 348] on div "Added Items 2 2 Furniture 0 Electronics 0 Vehicle 0 Other Appliances 0 Carton B…" at bounding box center [395, 389] width 688 height 199
click at [219, 383] on icon at bounding box center [220, 395] width 23 height 24
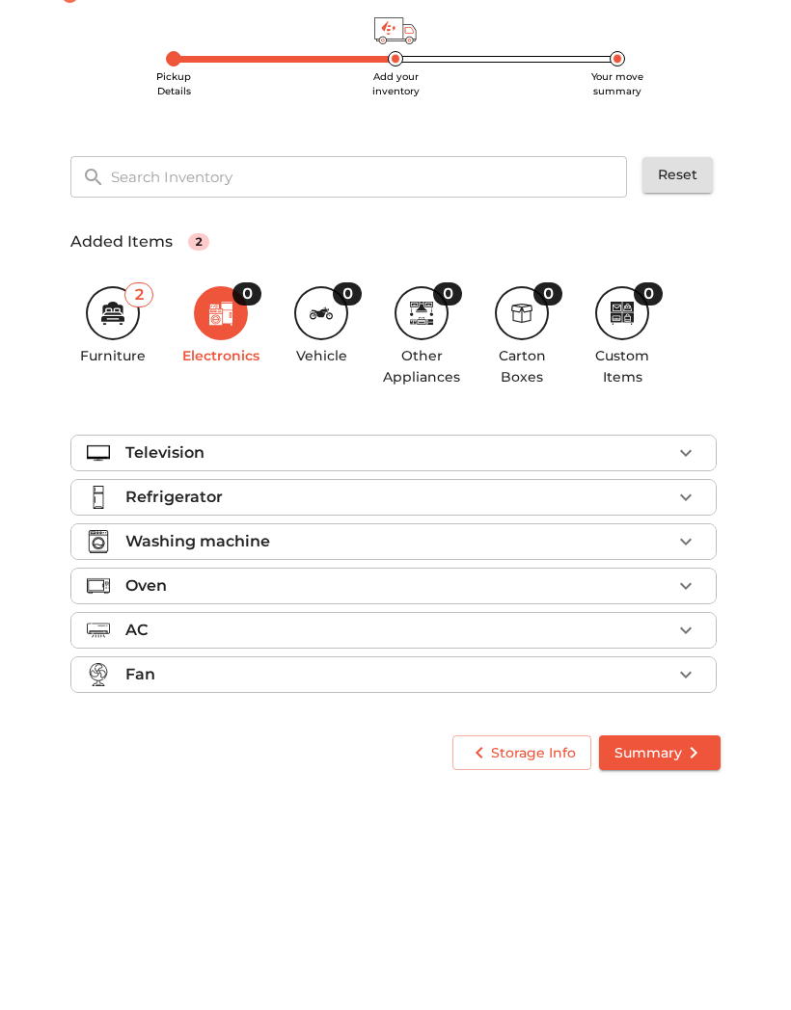
click at [117, 367] on div "2 Furniture" at bounding box center [113, 407] width 66 height 81
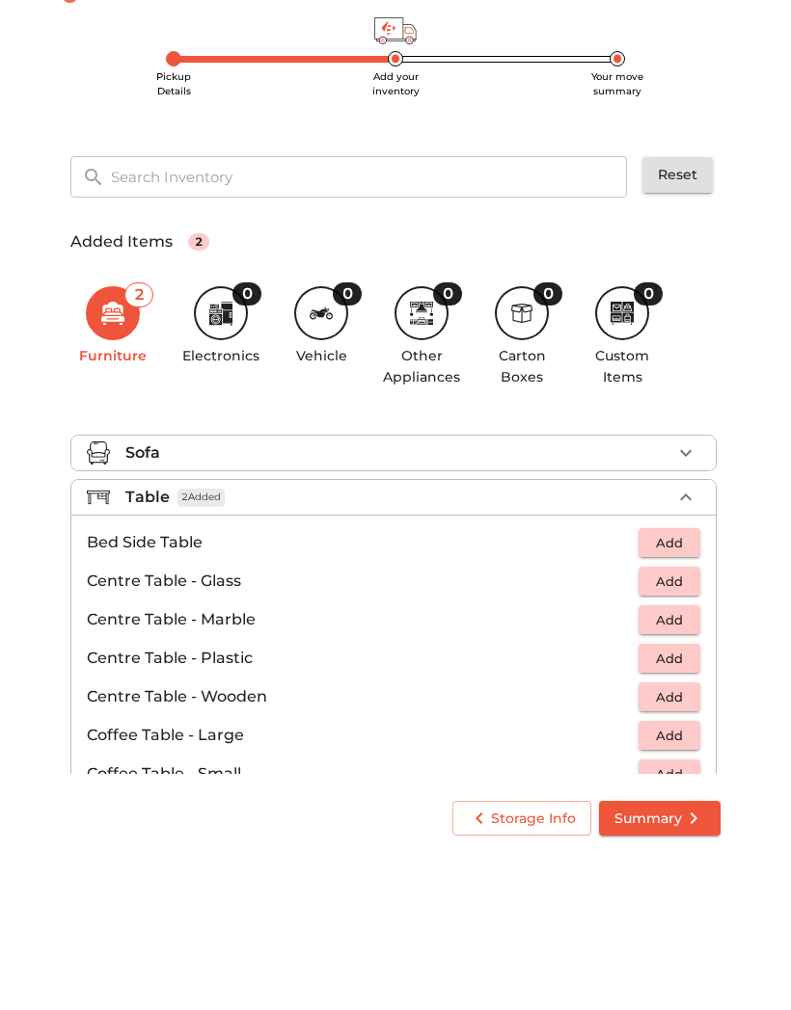
click at [699, 564] on button "button" at bounding box center [685, 578] width 29 height 29
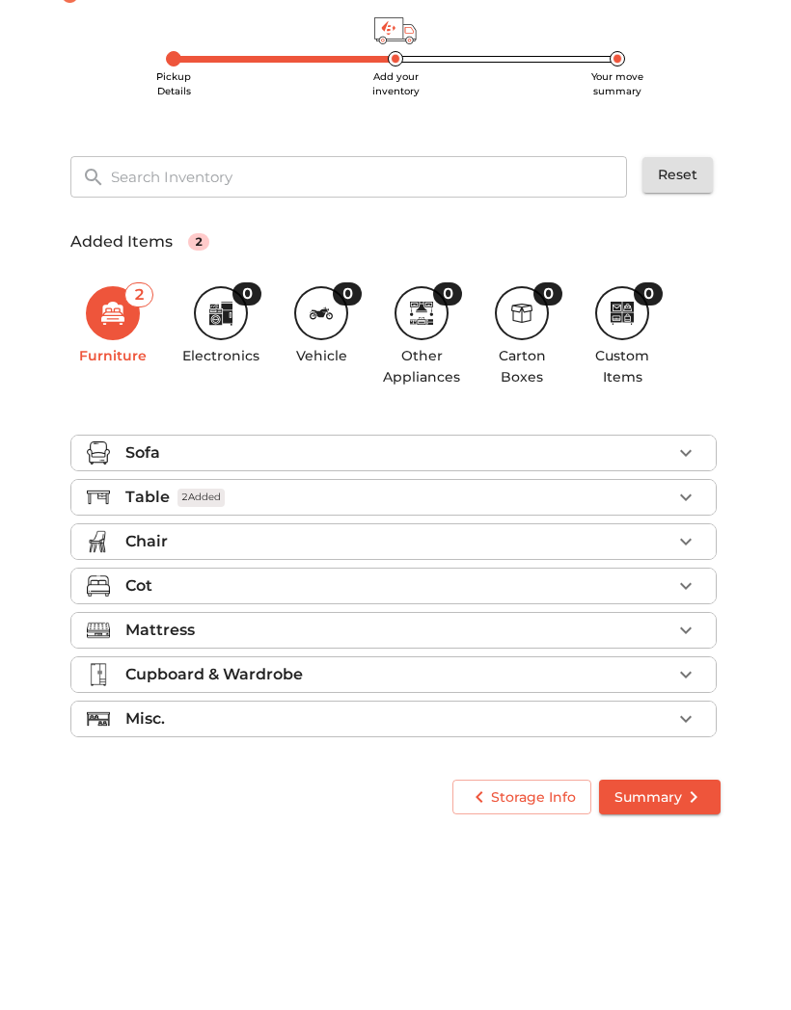
click at [691, 611] on icon "button" at bounding box center [685, 622] width 23 height 23
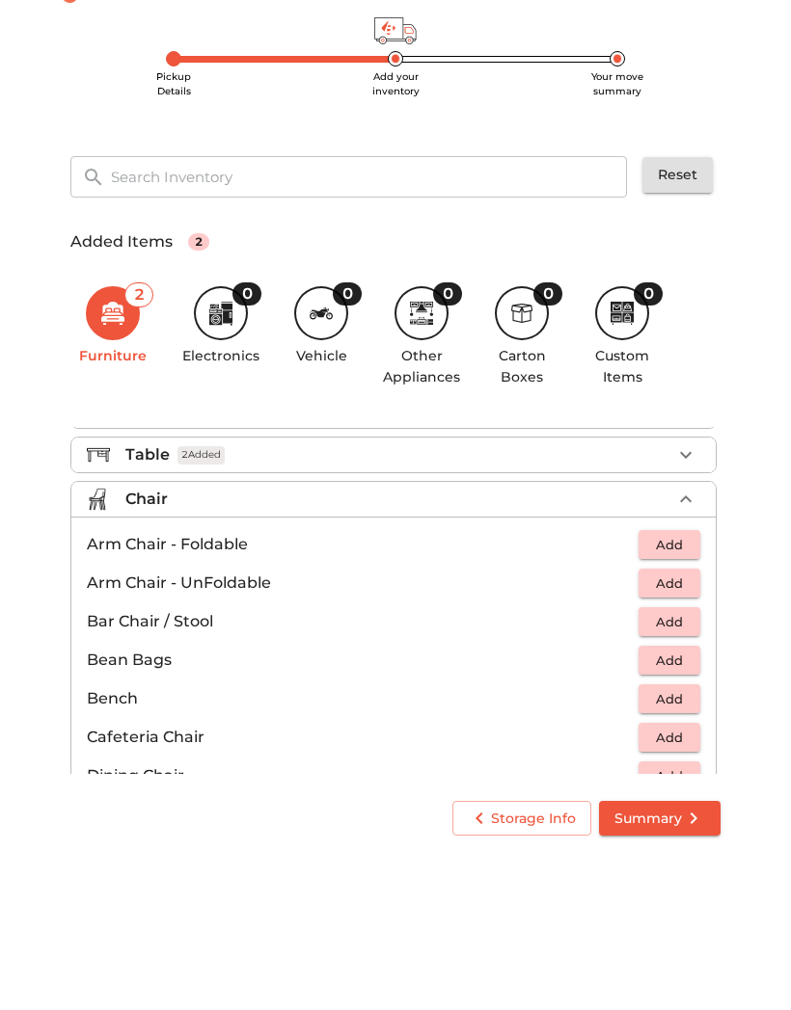
scroll to position [46, 0]
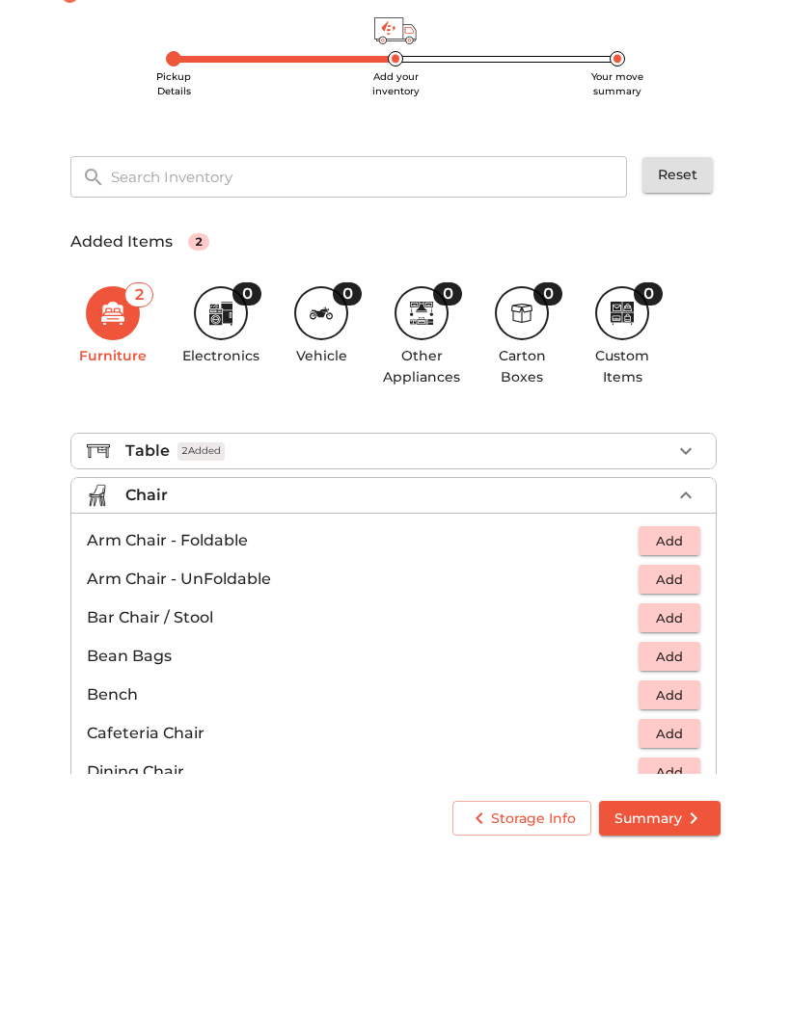
click at [685, 727] on span "Add" at bounding box center [669, 738] width 42 height 22
click at [685, 650] on span "Add" at bounding box center [669, 661] width 42 height 22
click at [686, 654] on icon "button" at bounding box center [685, 660] width 13 height 13
click at [680, 766] on span "Add" at bounding box center [669, 777] width 42 height 22
click at [684, 769] on icon "button" at bounding box center [685, 775] width 13 height 13
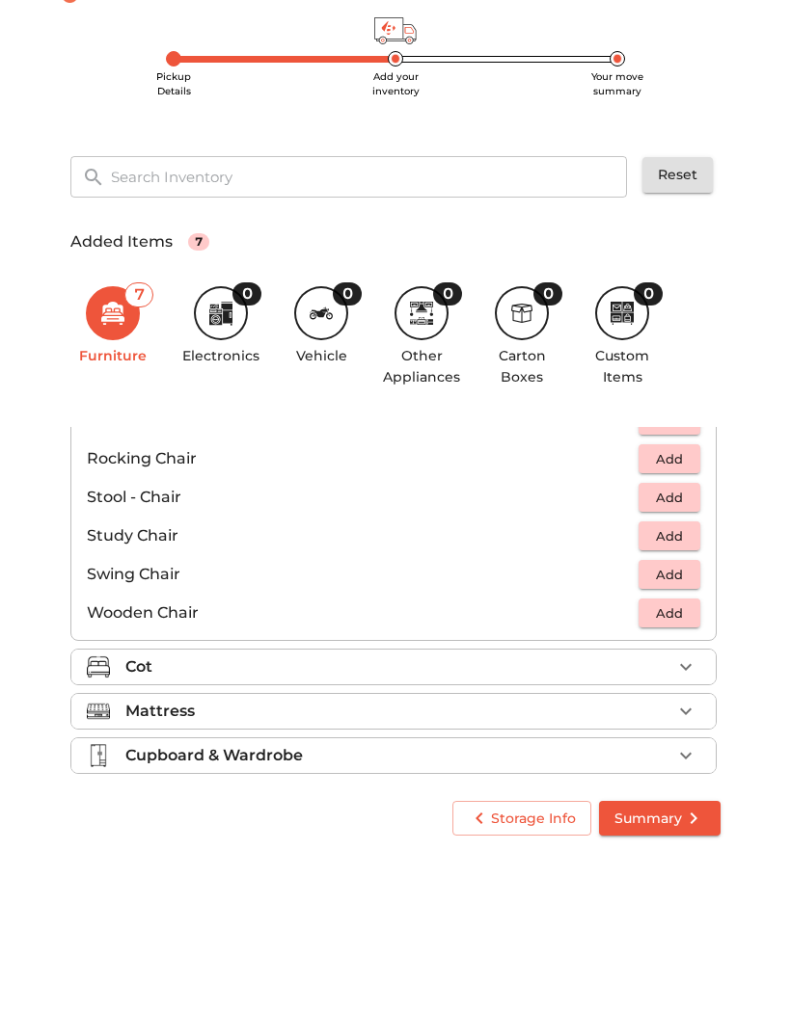
scroll to position [746, 0]
click at [680, 736] on icon "button" at bounding box center [685, 747] width 23 height 23
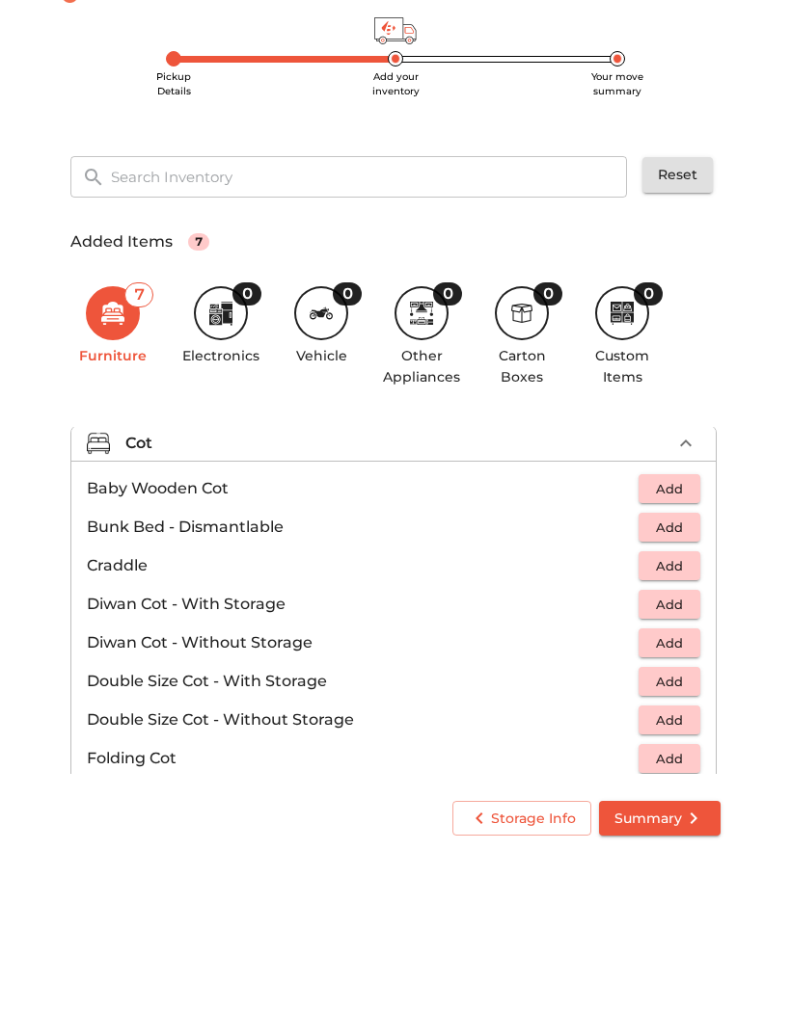
scroll to position [142, 0]
click at [687, 514] on icon "button" at bounding box center [685, 525] width 23 height 23
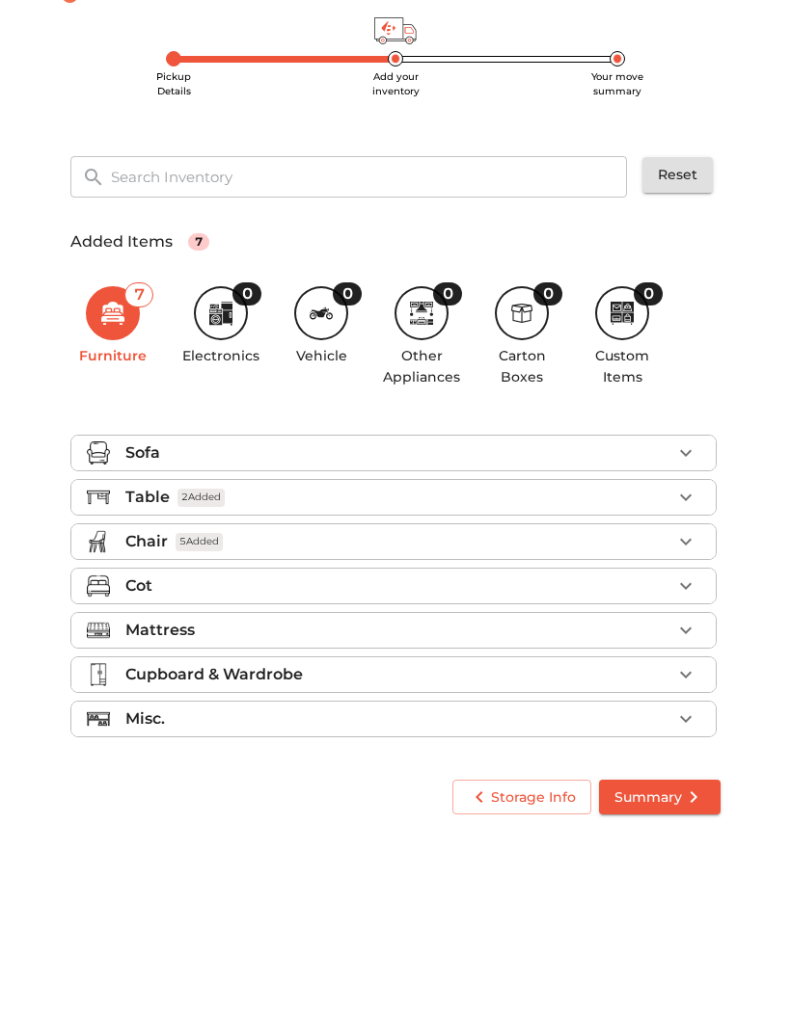
scroll to position [0, 0]
click at [681, 700] on icon "button" at bounding box center [685, 711] width 23 height 23
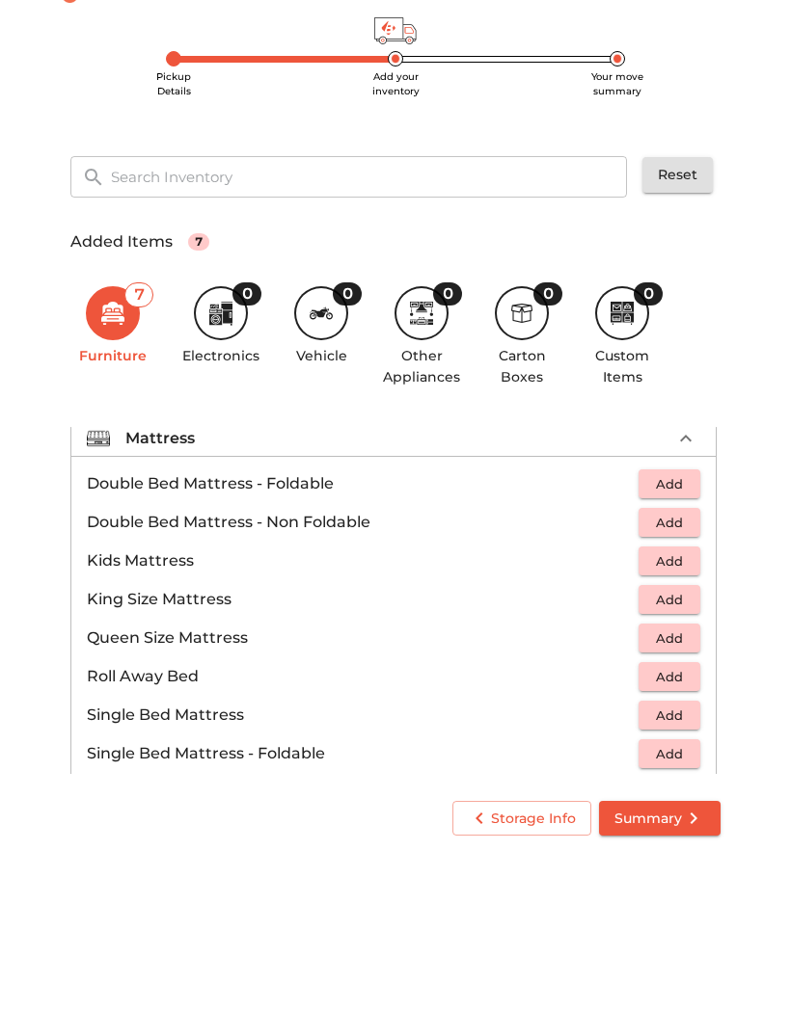
scroll to position [193, 0]
click at [685, 708] on span "Add" at bounding box center [669, 719] width 42 height 22
click at [683, 707] on icon "button" at bounding box center [685, 718] width 23 height 23
click at [621, 707] on icon "button" at bounding box center [626, 718] width 23 height 23
click at [625, 710] on icon "button" at bounding box center [626, 718] width 13 height 17
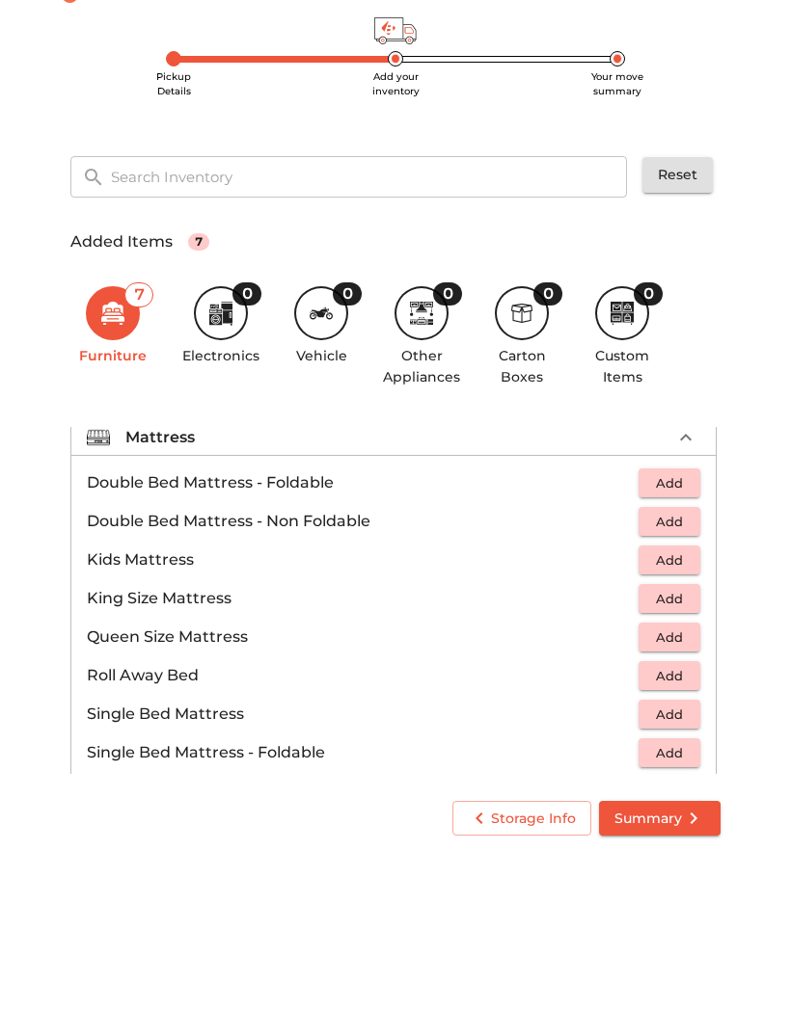
click at [684, 785] on span "Add" at bounding box center [669, 796] width 42 height 22
click at [674, 784] on icon "button" at bounding box center [685, 795] width 23 height 23
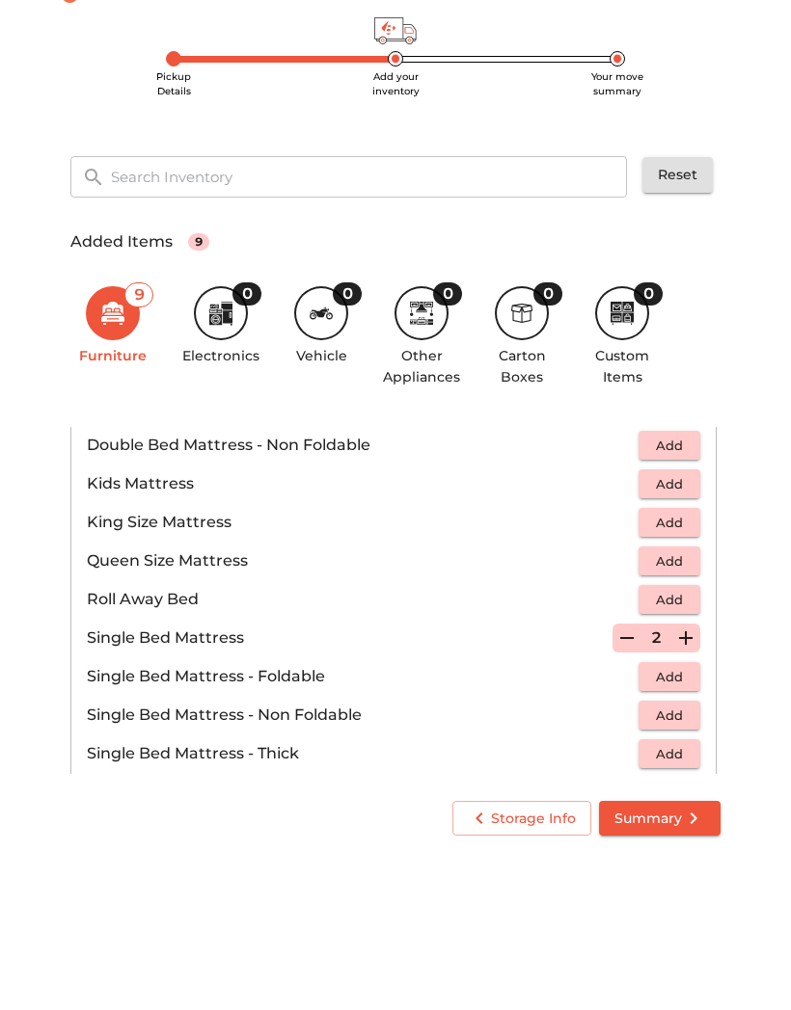
scroll to position [270, 0]
click at [677, 746] on span "Add" at bounding box center [669, 757] width 42 height 22
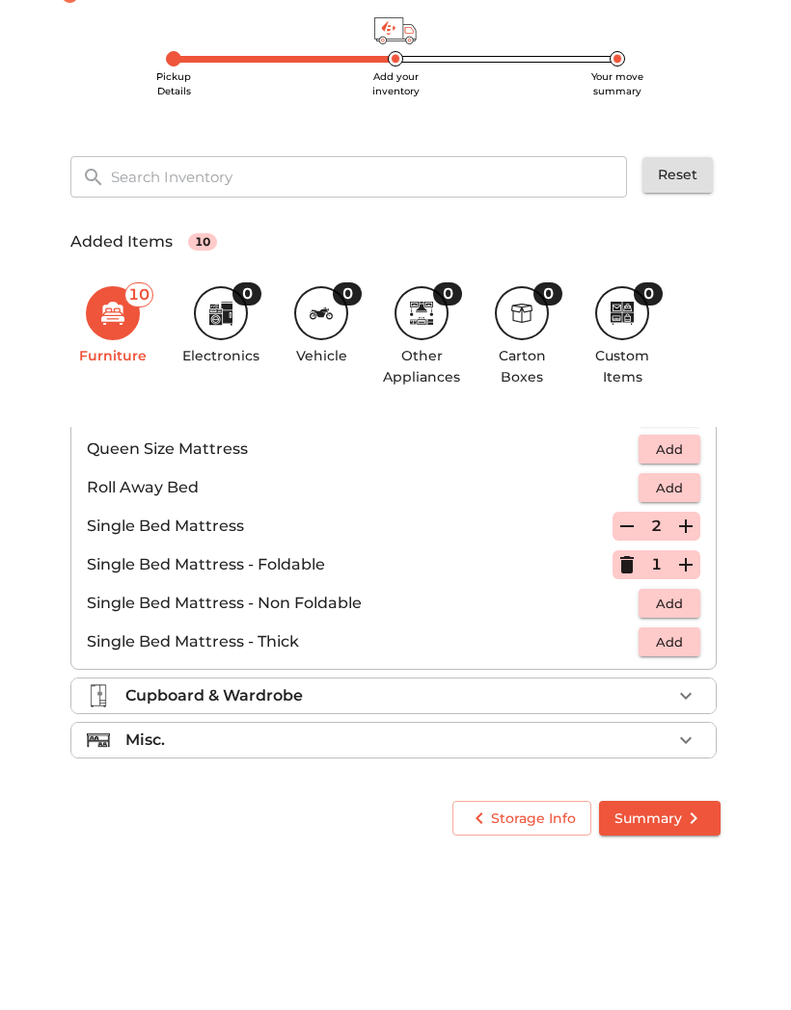
scroll to position [381, 0]
click at [681, 766] on icon "button" at bounding box center [685, 777] width 23 height 23
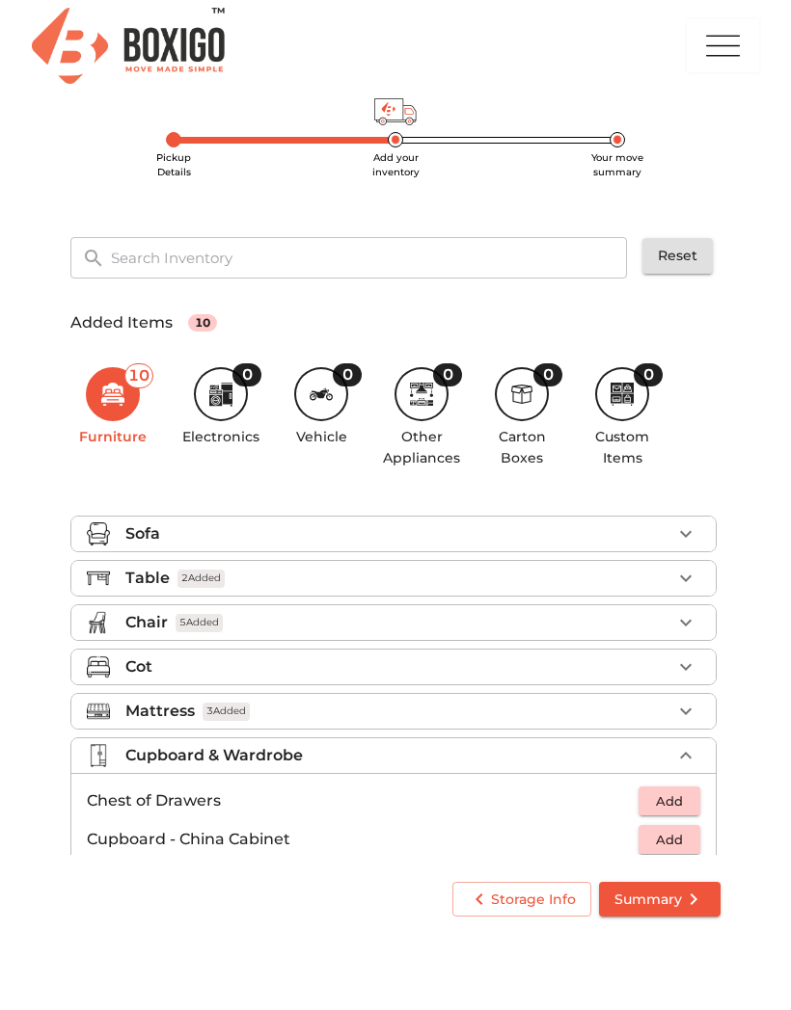
scroll to position [0, 0]
click at [673, 755] on button "button" at bounding box center [685, 755] width 29 height 29
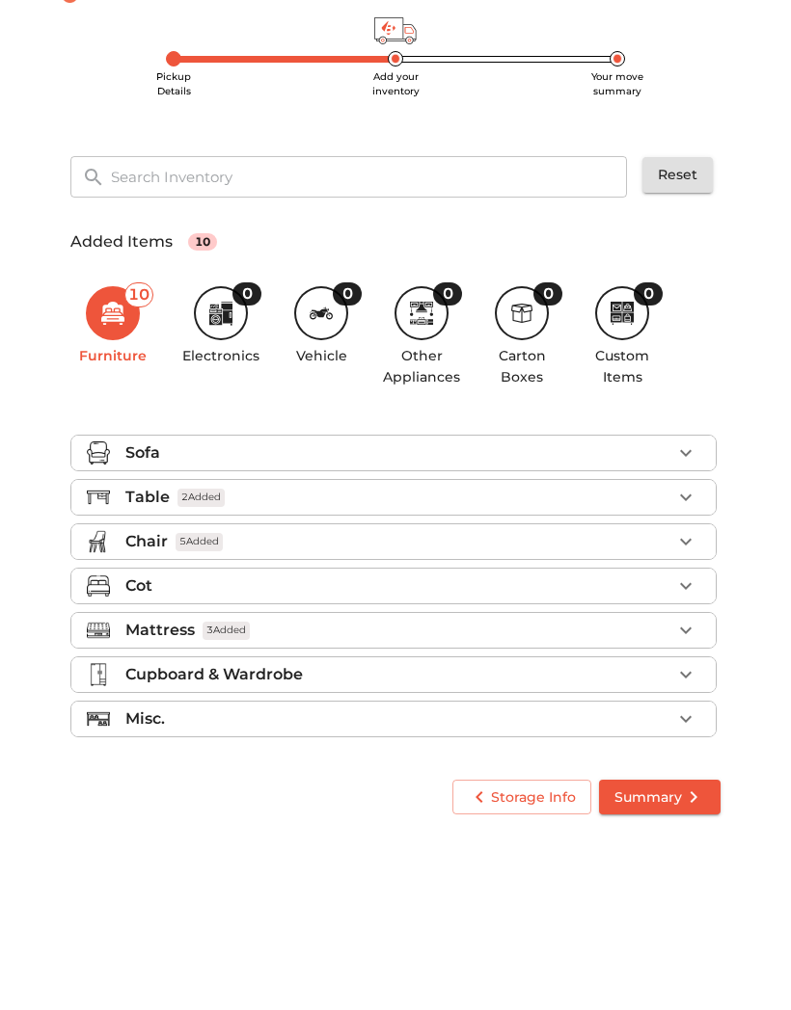
click at [686, 789] on icon "button" at bounding box center [685, 800] width 23 height 23
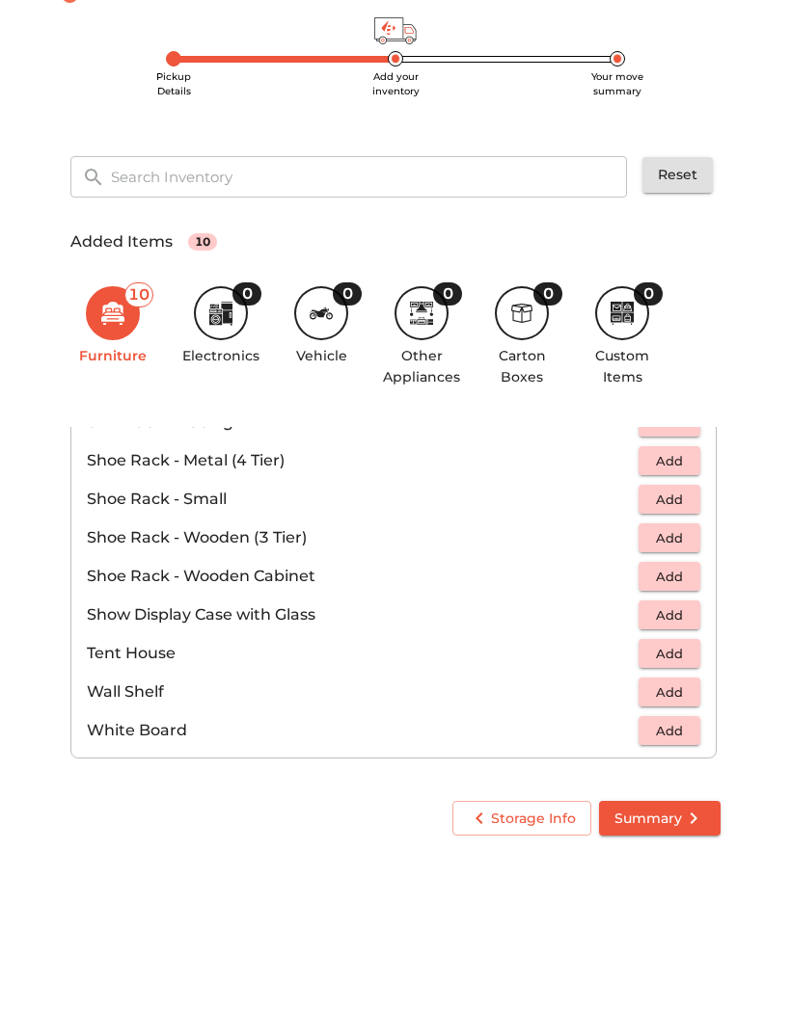
scroll to position [1037, 0]
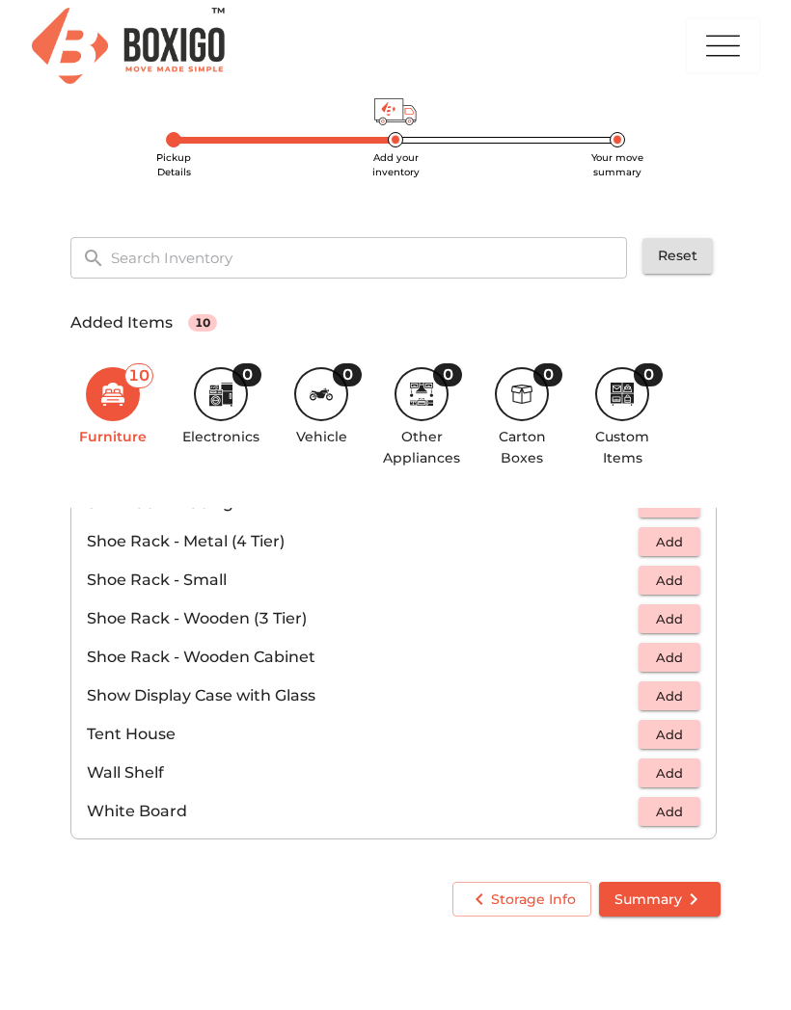
click at [219, 401] on icon at bounding box center [215, 400] width 8 height 8
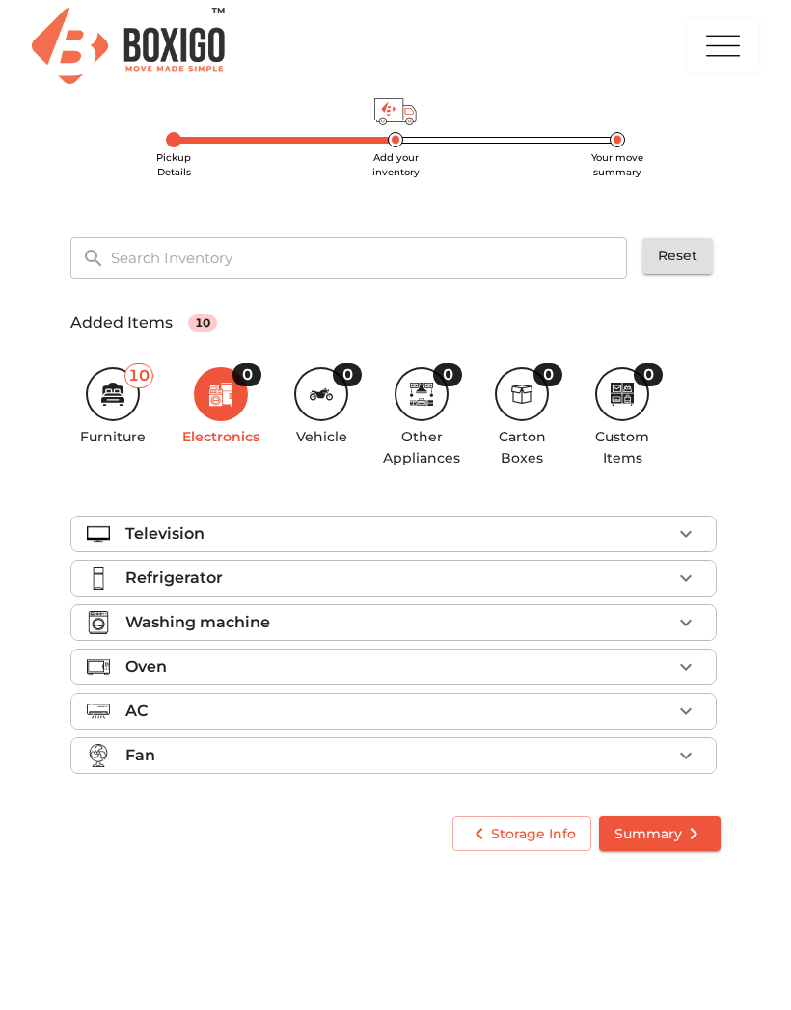
scroll to position [0, 0]
click at [692, 575] on icon "button" at bounding box center [685, 578] width 23 height 23
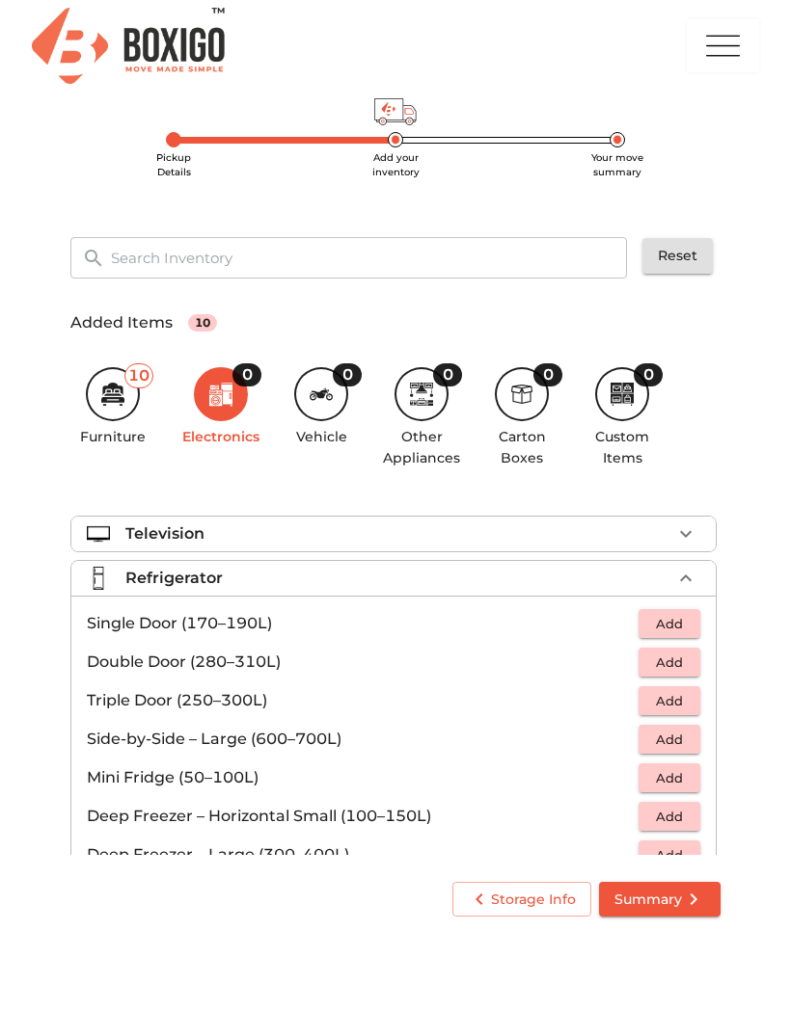
click at [690, 624] on button "Add" at bounding box center [669, 624] width 62 height 30
click at [687, 577] on icon "button" at bounding box center [685, 578] width 23 height 23
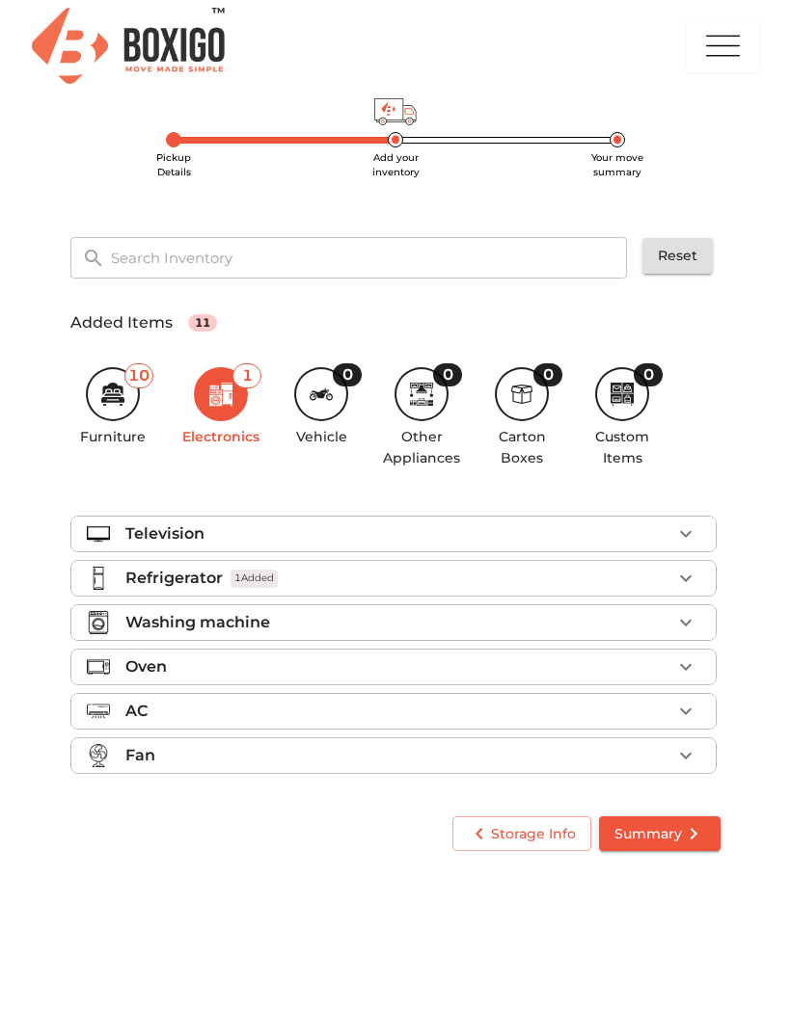
click at [675, 623] on icon "button" at bounding box center [685, 622] width 23 height 23
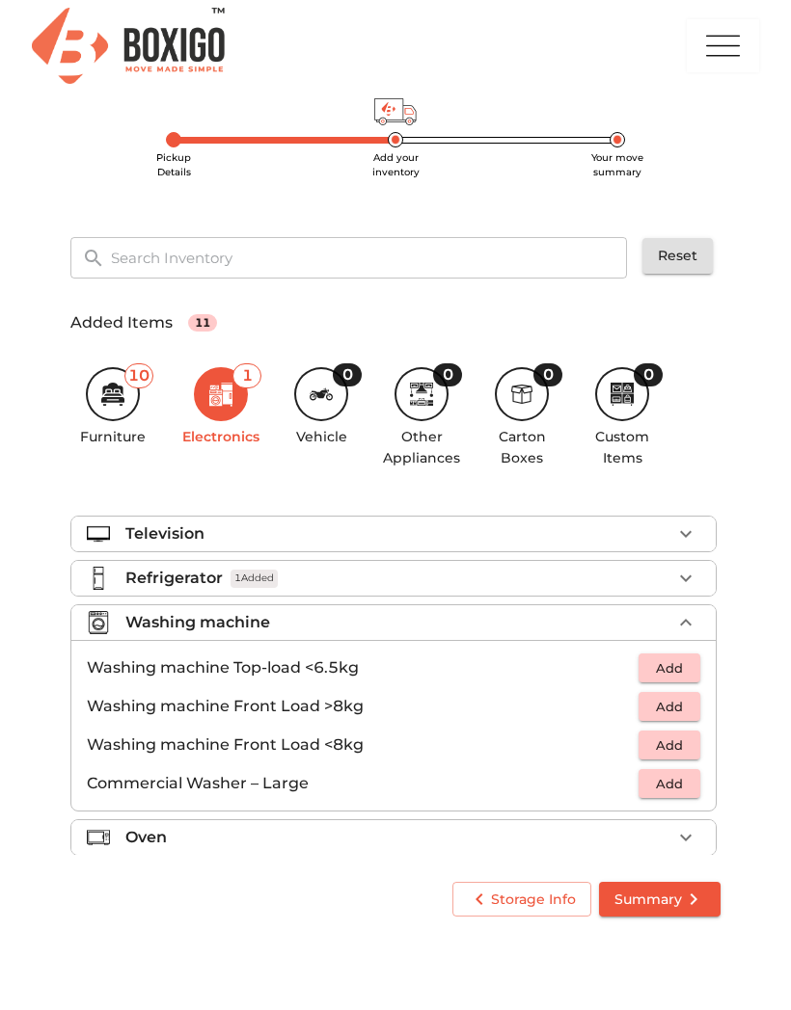
click at [686, 660] on span "Add" at bounding box center [669, 669] width 42 height 22
click at [688, 621] on icon "button" at bounding box center [686, 622] width 12 height 7
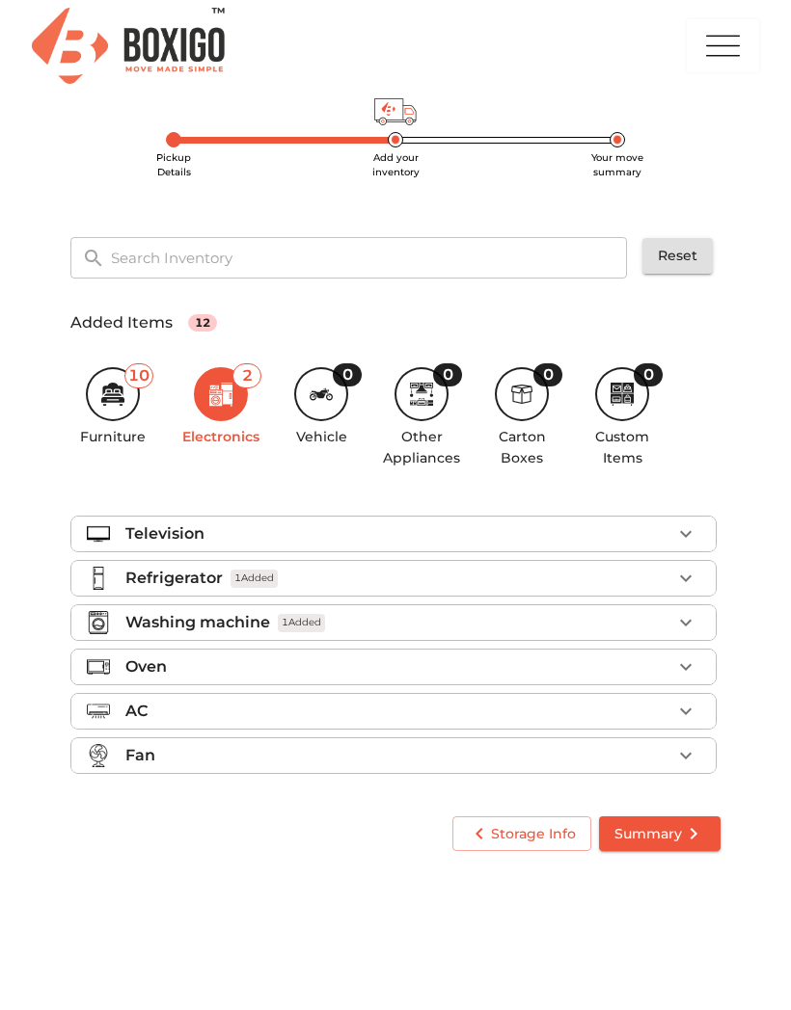
click at [687, 664] on icon "button" at bounding box center [685, 667] width 23 height 23
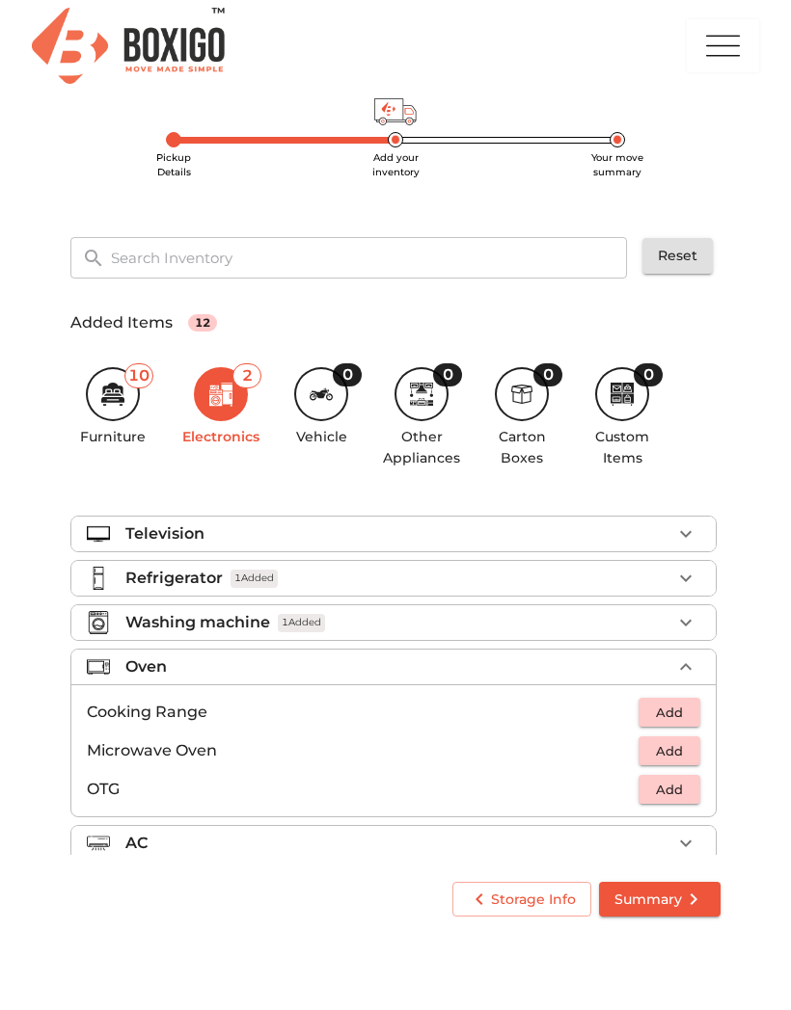
click at [683, 741] on span "Add" at bounding box center [669, 752] width 42 height 22
click at [688, 664] on icon "button" at bounding box center [686, 666] width 12 height 7
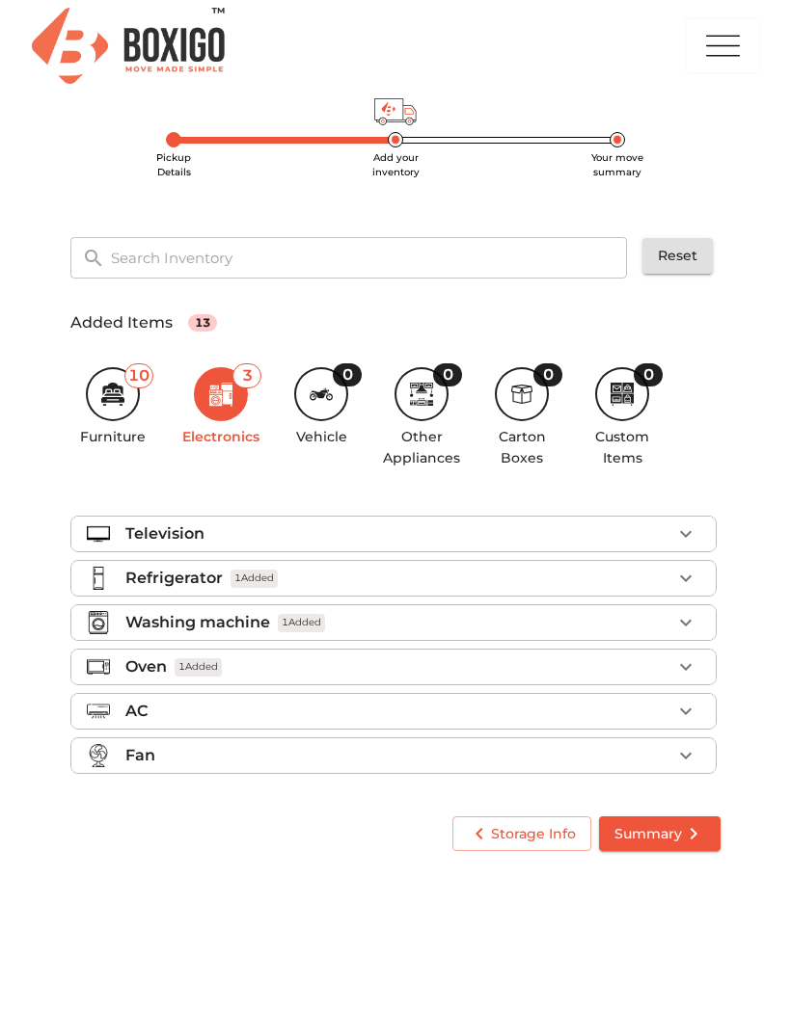
click at [681, 709] on icon "button" at bounding box center [686, 712] width 12 height 7
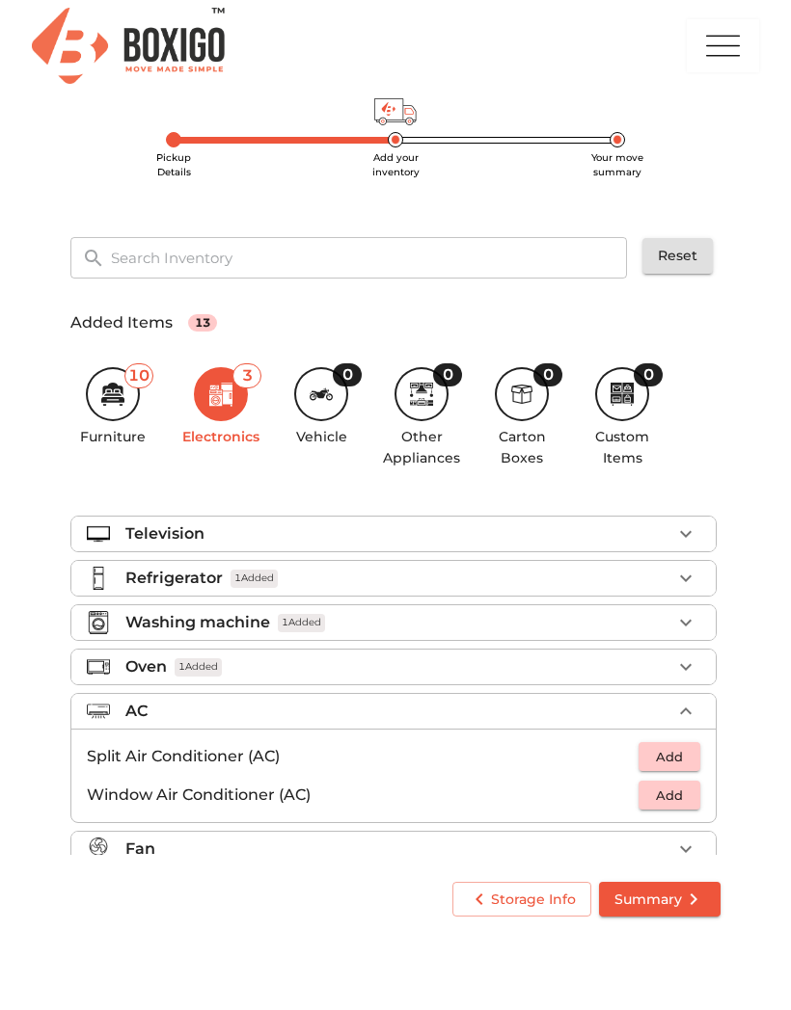
click at [687, 758] on span "Add" at bounding box center [669, 757] width 42 height 22
click at [691, 707] on icon "button" at bounding box center [685, 711] width 23 height 23
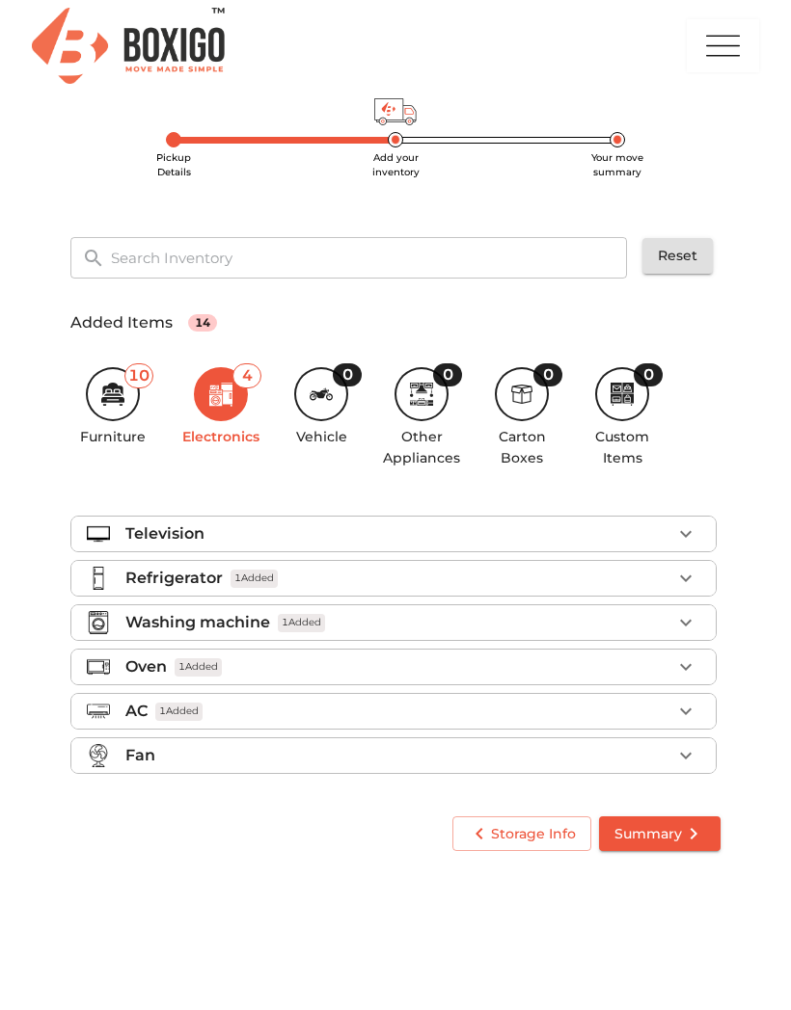
click at [680, 755] on icon "button" at bounding box center [685, 755] width 23 height 23
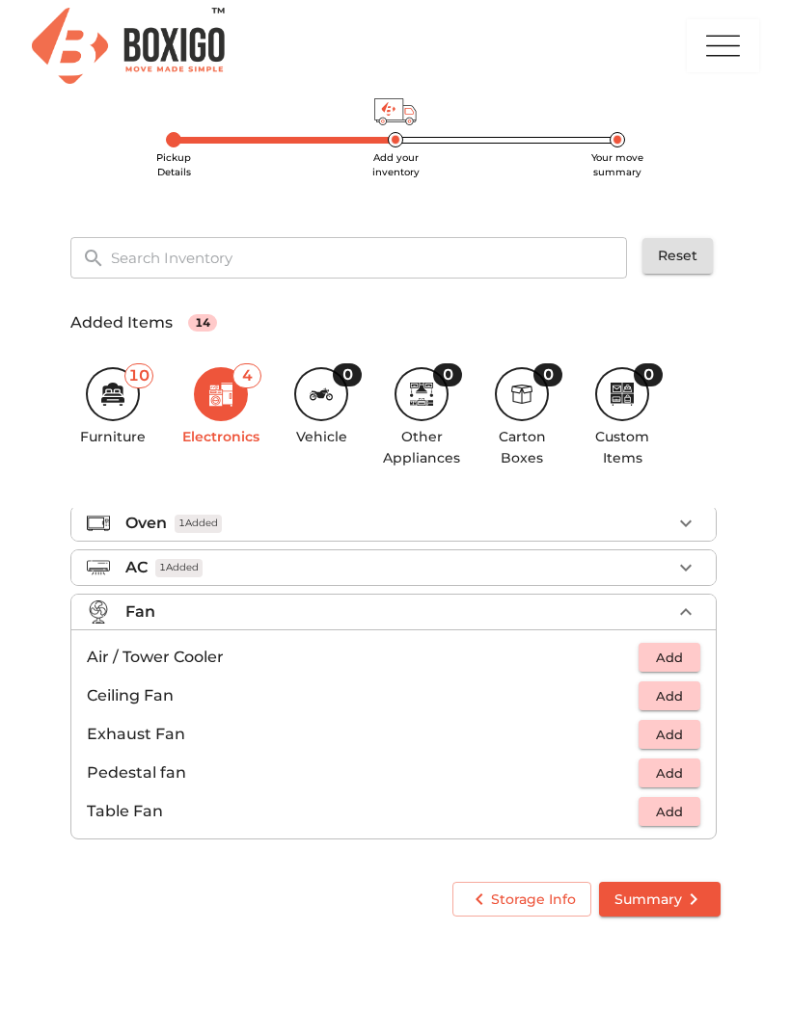
scroll to position [144, 0]
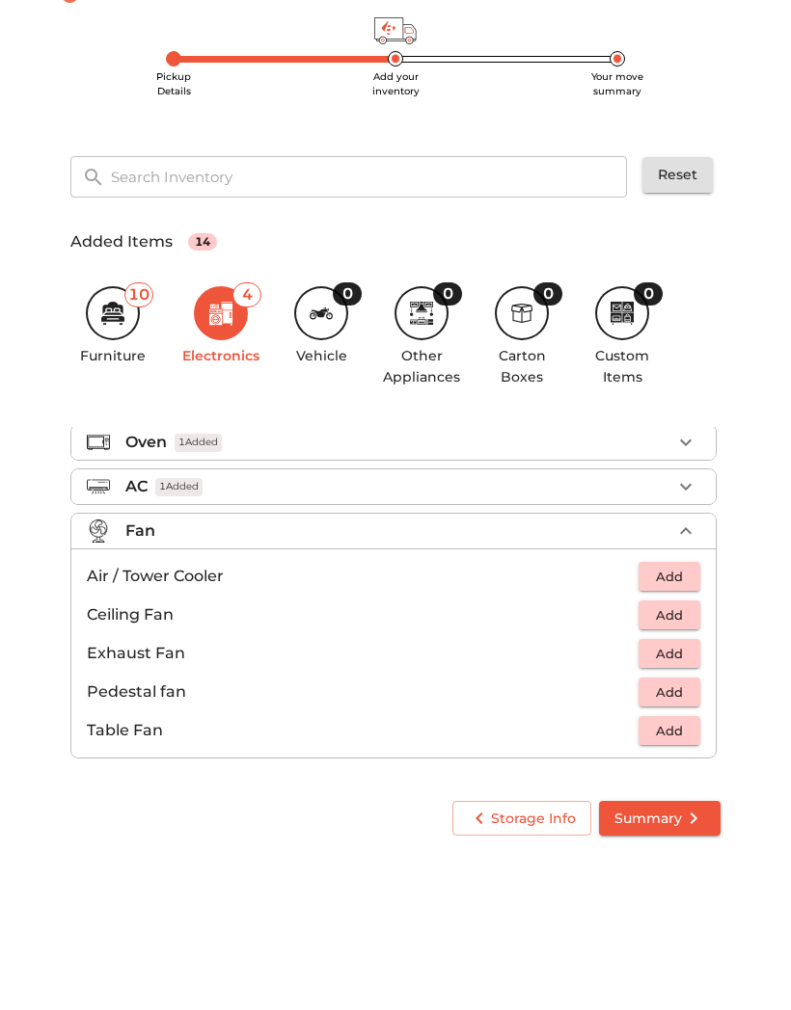
click at [686, 601] on icon "button" at bounding box center [685, 612] width 23 height 23
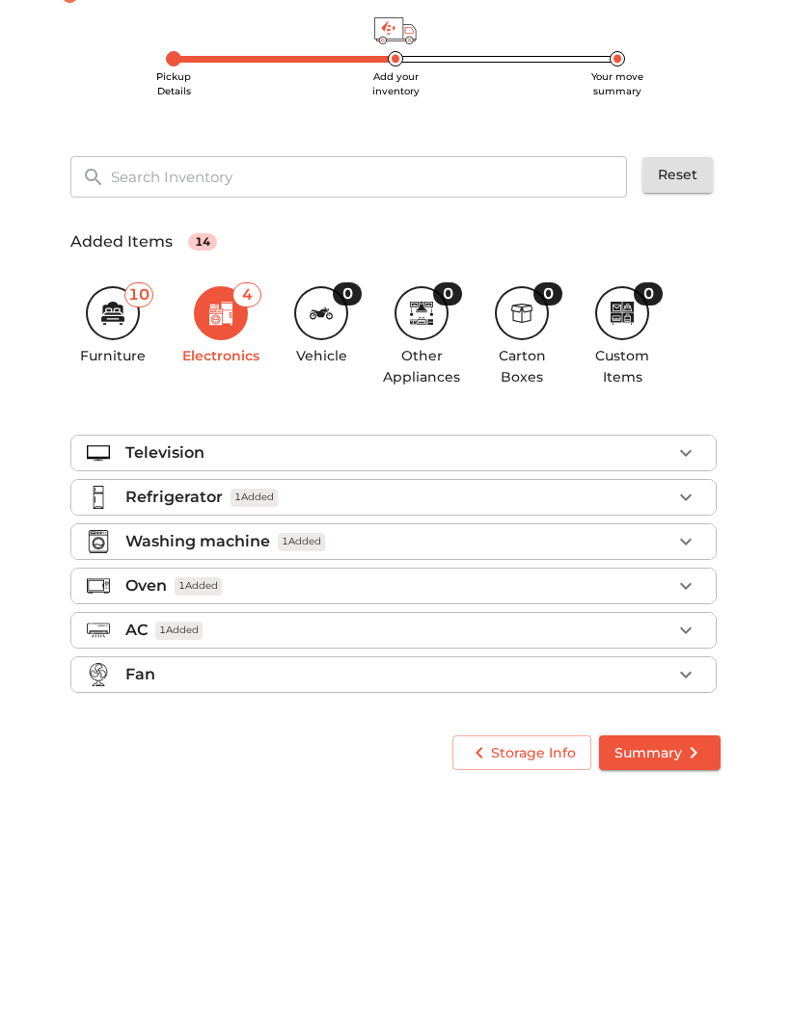
scroll to position [0, 0]
click at [333, 367] on div "0" at bounding box center [321, 394] width 54 height 54
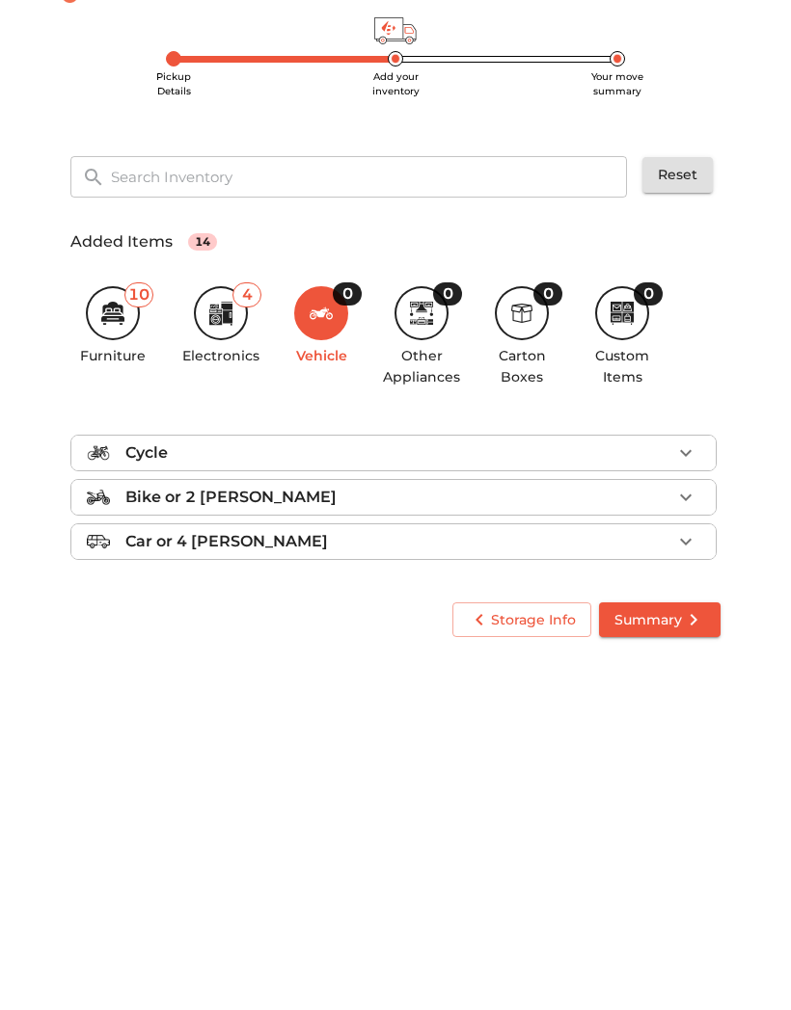
click at [424, 367] on div "0" at bounding box center [421, 394] width 54 height 54
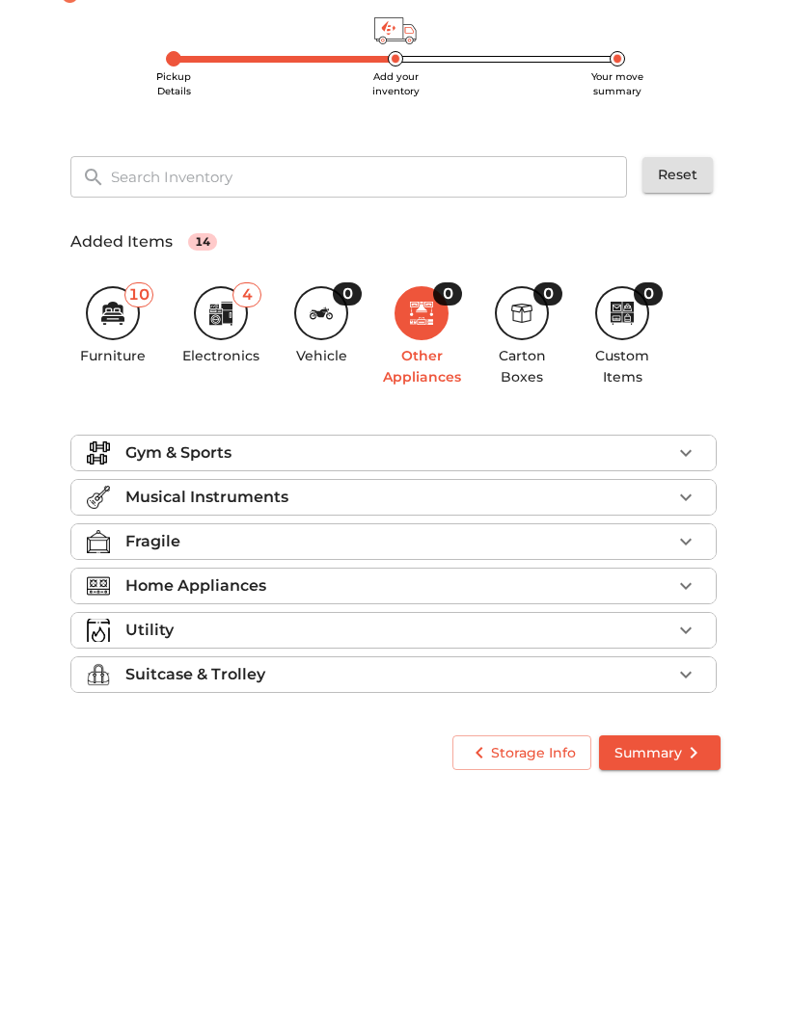
click at [690, 523] on icon "button" at bounding box center [685, 534] width 23 height 23
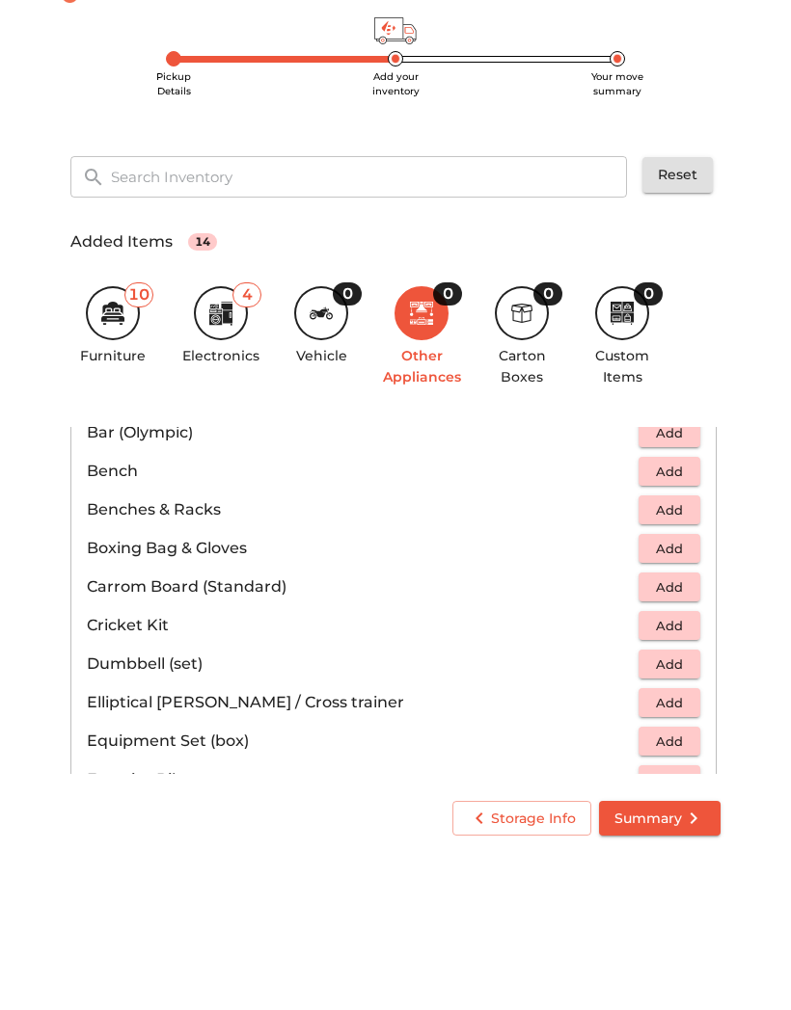
scroll to position [65, 0]
click at [684, 659] on span "Add" at bounding box center [669, 670] width 42 height 22
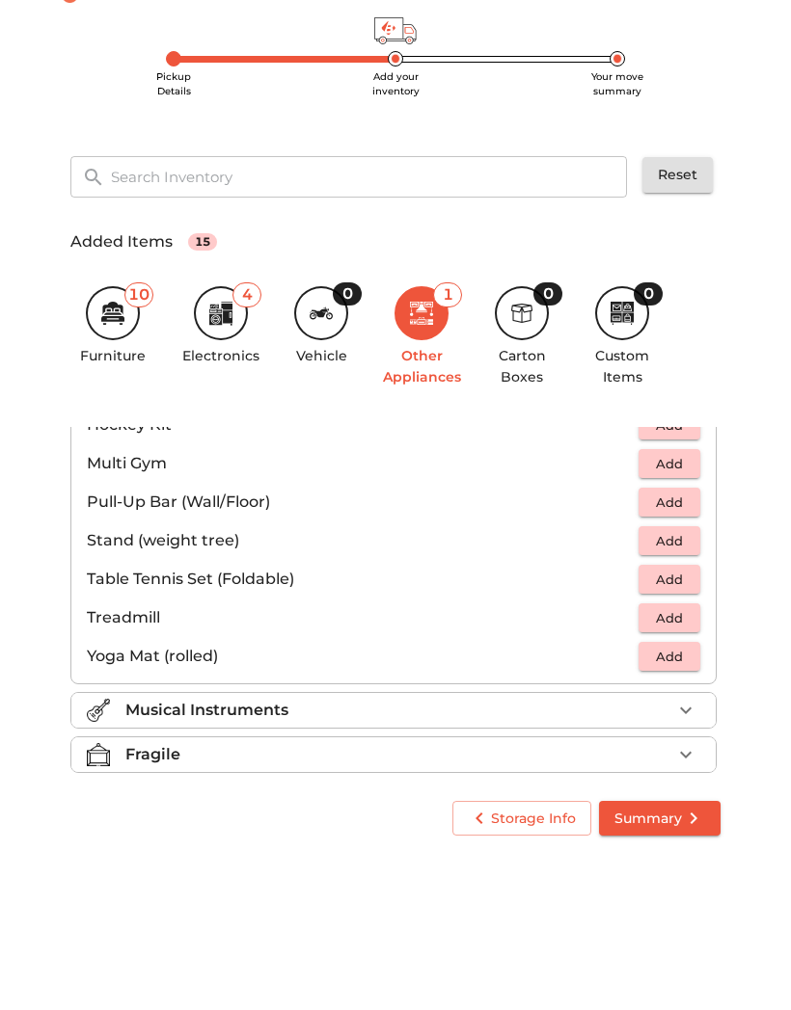
scroll to position [501, 0]
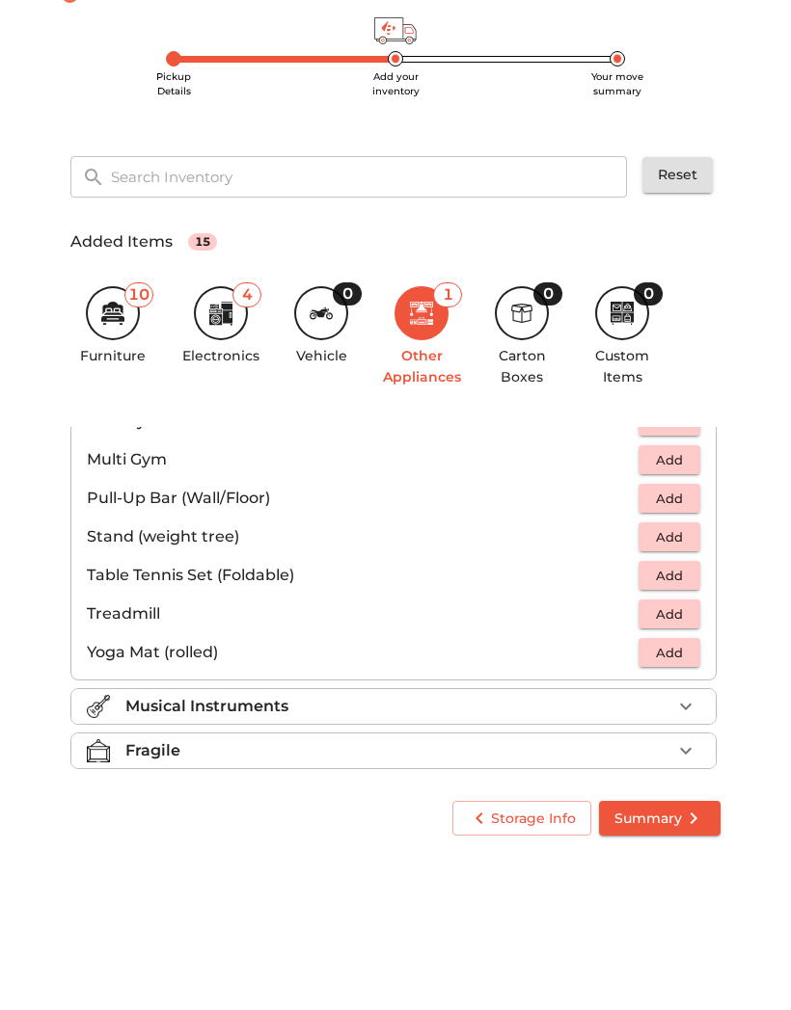
click at [679, 723] on span "Add" at bounding box center [669, 734] width 42 height 22
click at [679, 722] on icon "button" at bounding box center [685, 733] width 23 height 23
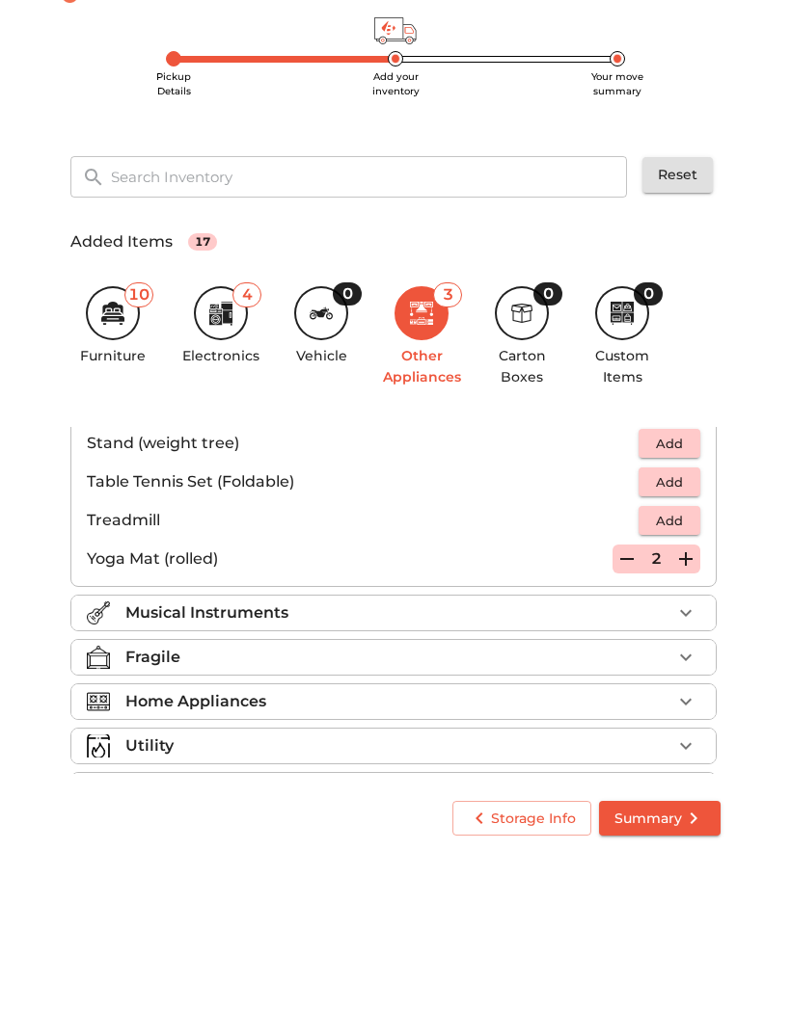
scroll to position [594, 0]
click at [681, 728] on icon "button" at bounding box center [685, 739] width 23 height 23
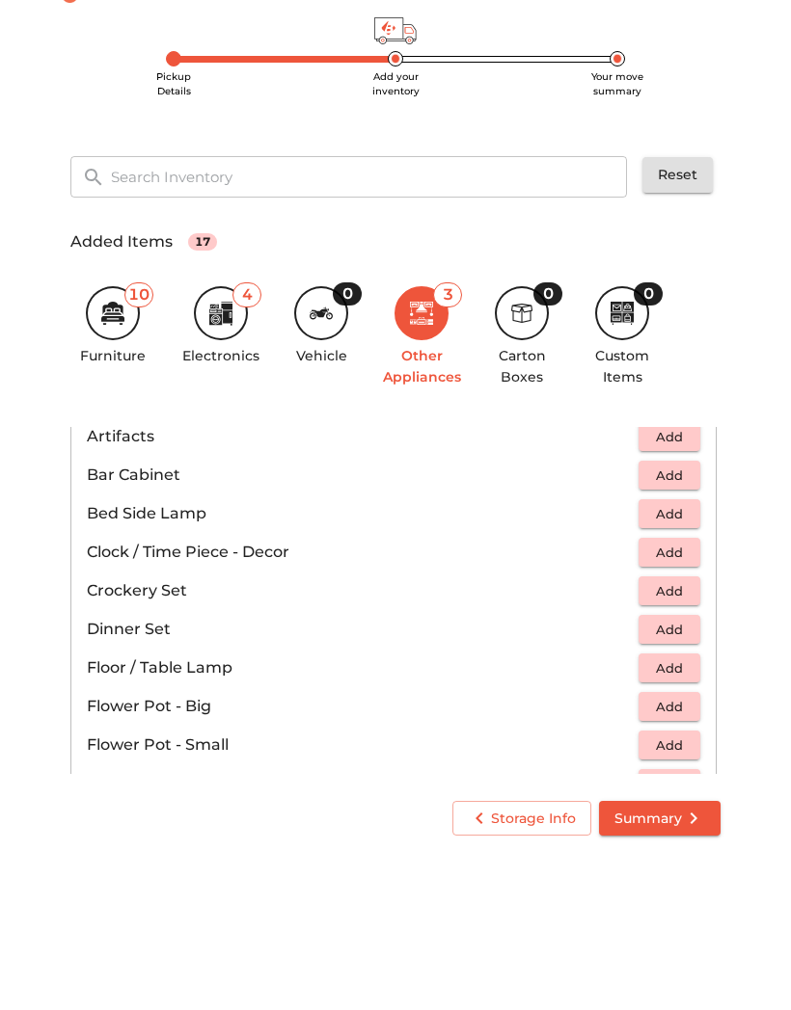
scroll to position [311, 0]
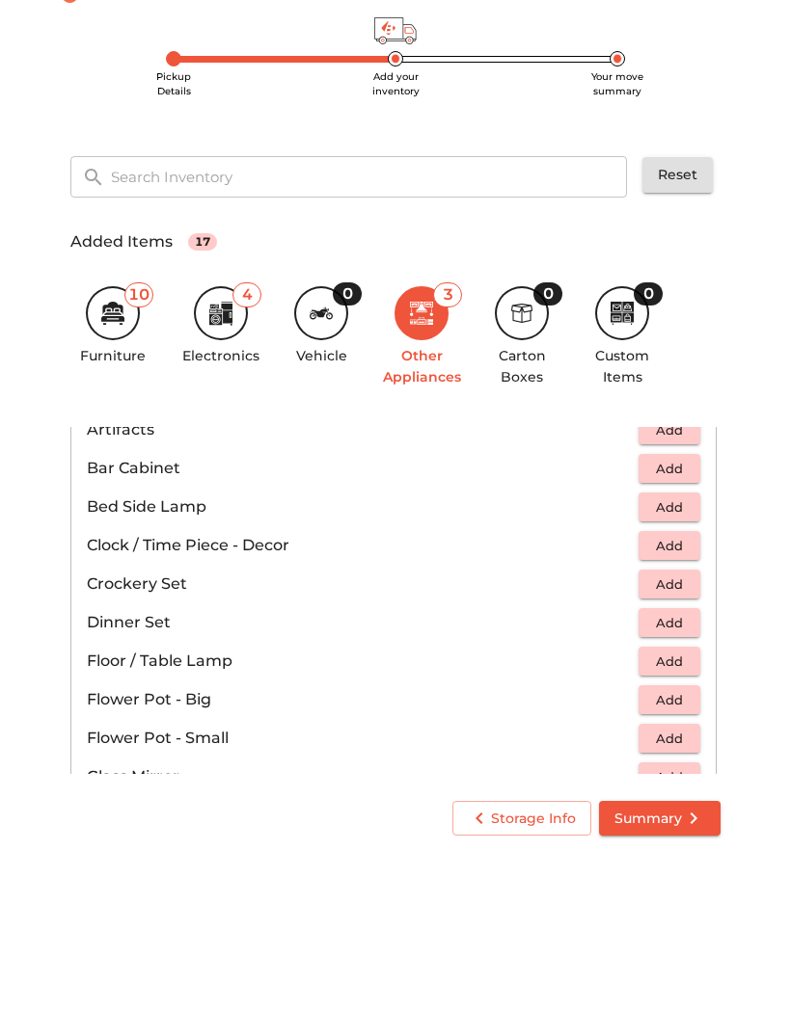
click at [693, 612] on button "Add" at bounding box center [669, 627] width 62 height 30
click at [690, 651] on button "Add" at bounding box center [669, 666] width 62 height 30
click at [691, 689] on button "Add" at bounding box center [669, 704] width 62 height 30
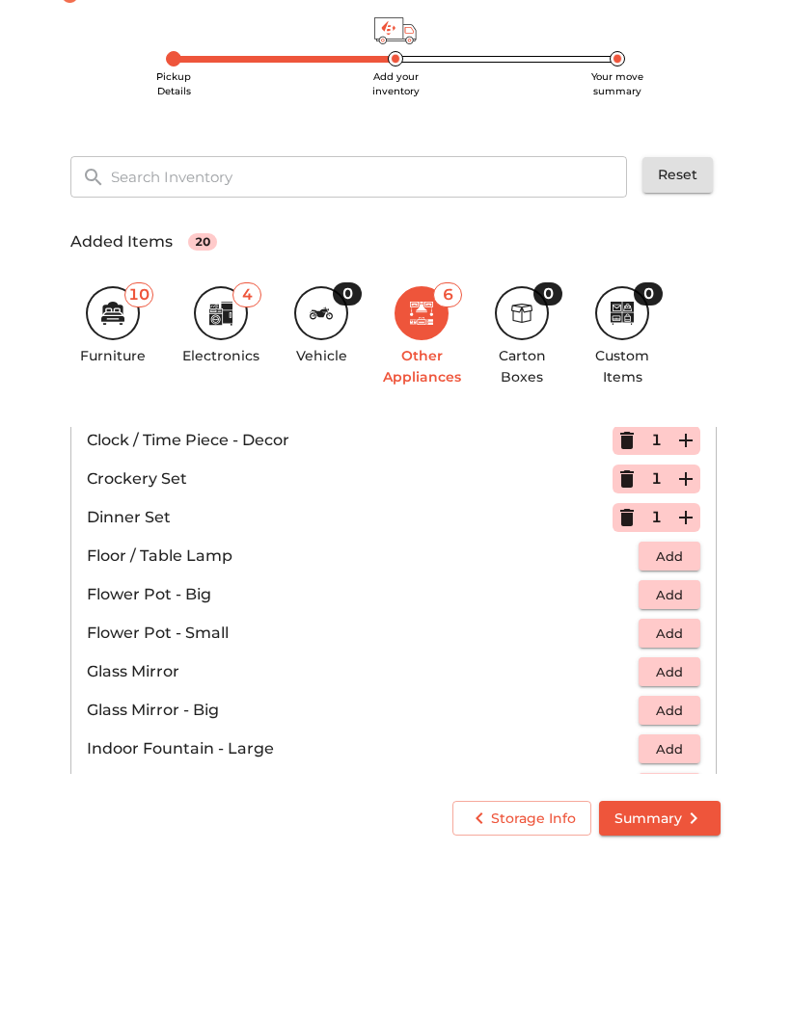
scroll to position [422, 0]
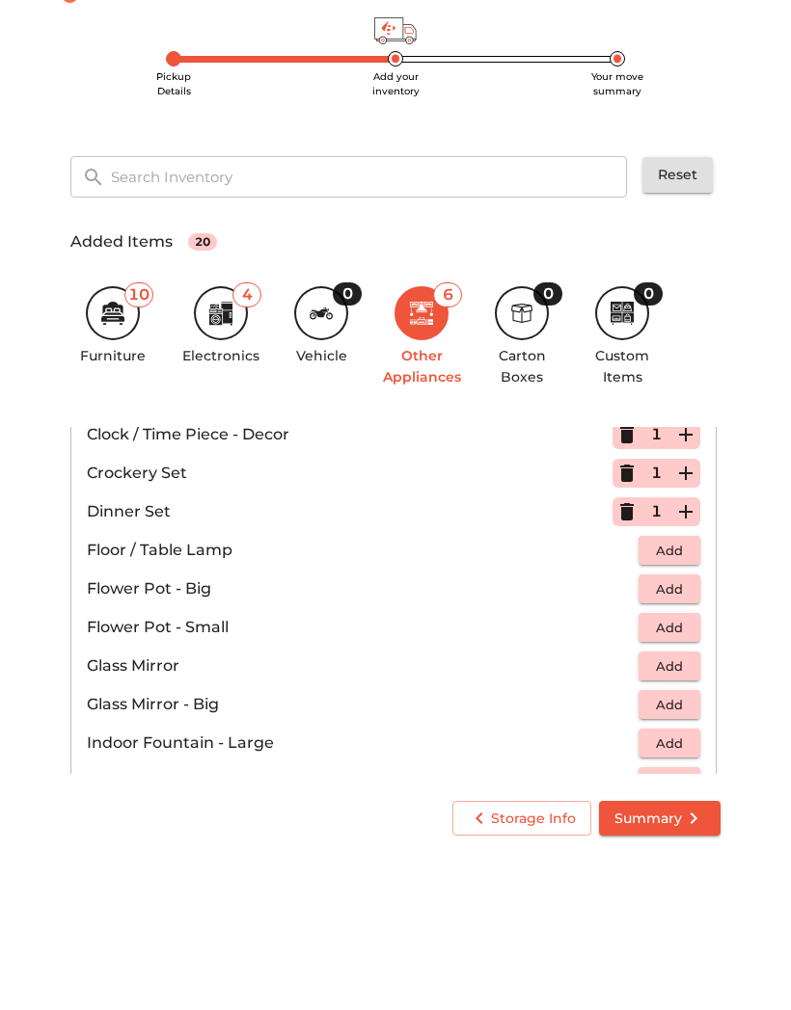
click at [684, 621] on span "Add" at bounding box center [669, 632] width 42 height 22
click at [688, 698] on span "Add" at bounding box center [669, 709] width 42 height 22
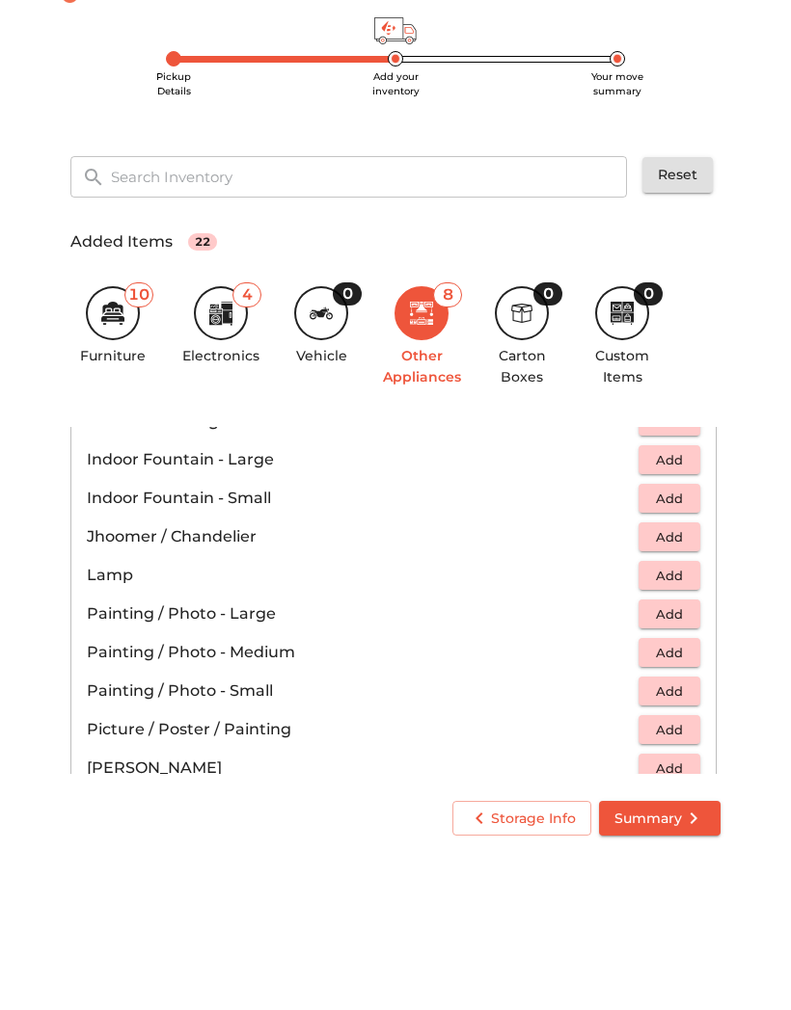
scroll to position [716, 0]
